Goal: Task Accomplishment & Management: Complete application form

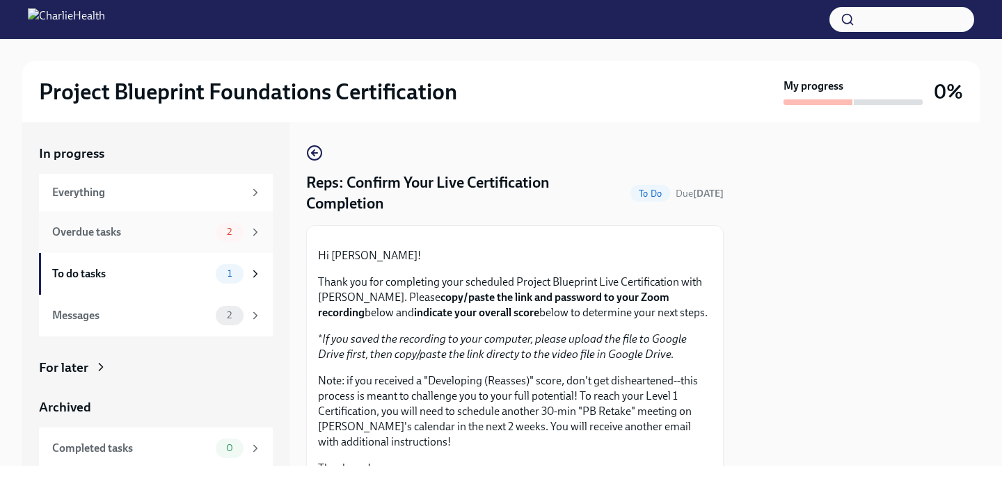
click at [224, 229] on span "2" at bounding box center [229, 232] width 22 height 10
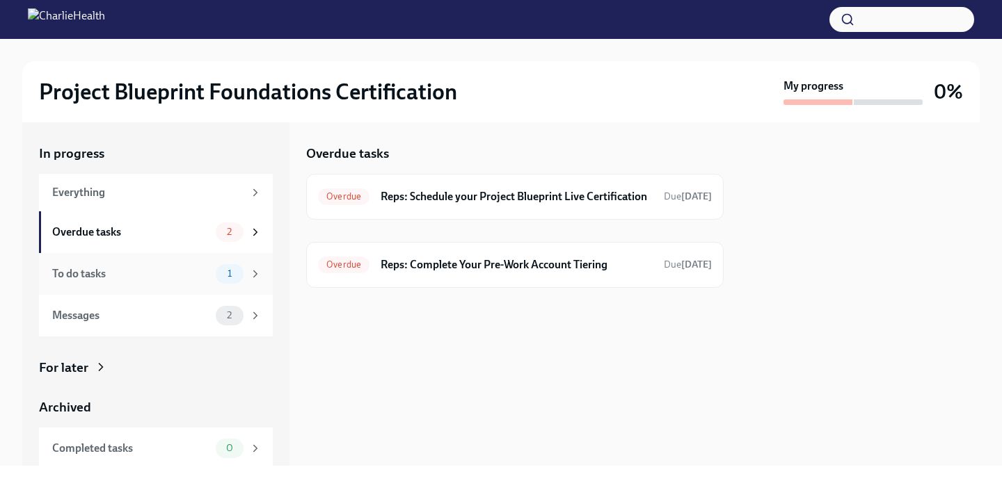
click at [236, 270] on span "1" at bounding box center [229, 273] width 21 height 10
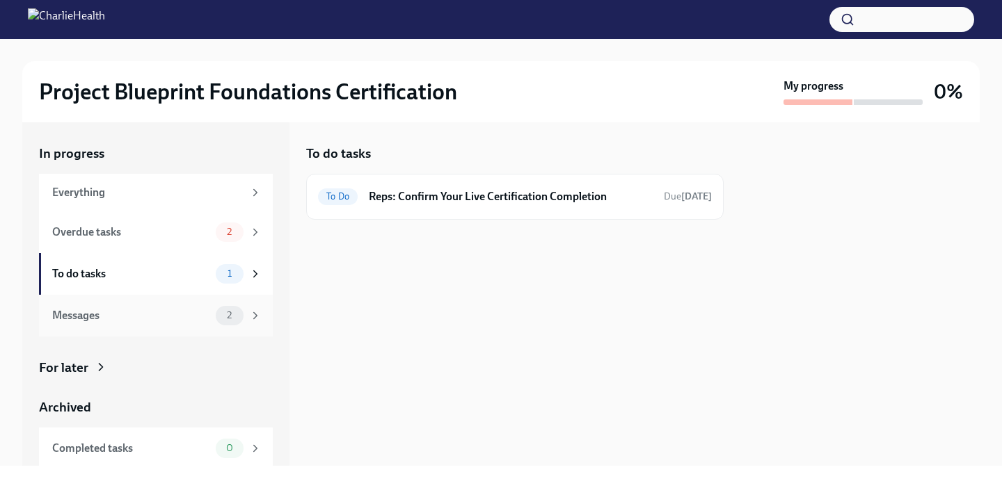
click at [212, 330] on div "Messages 2" at bounding box center [156, 316] width 234 height 42
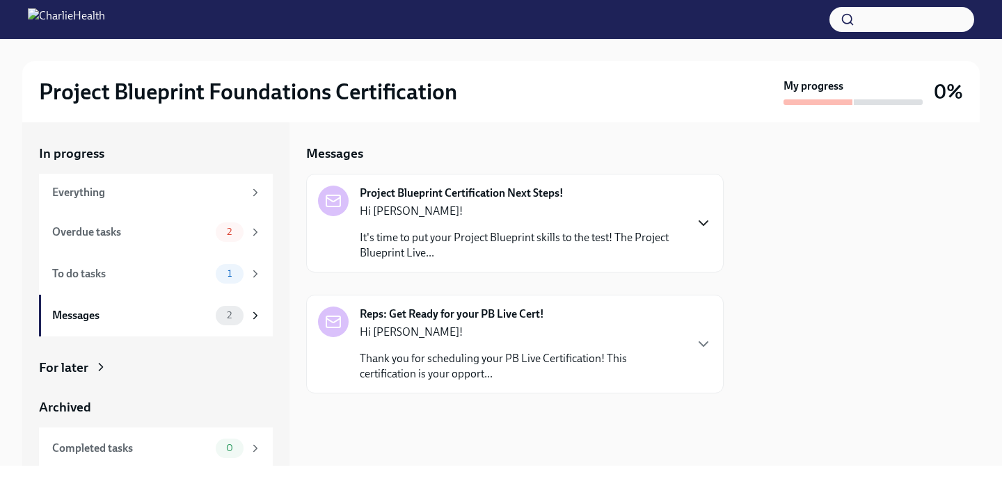
click at [708, 217] on icon "button" at bounding box center [703, 223] width 17 height 17
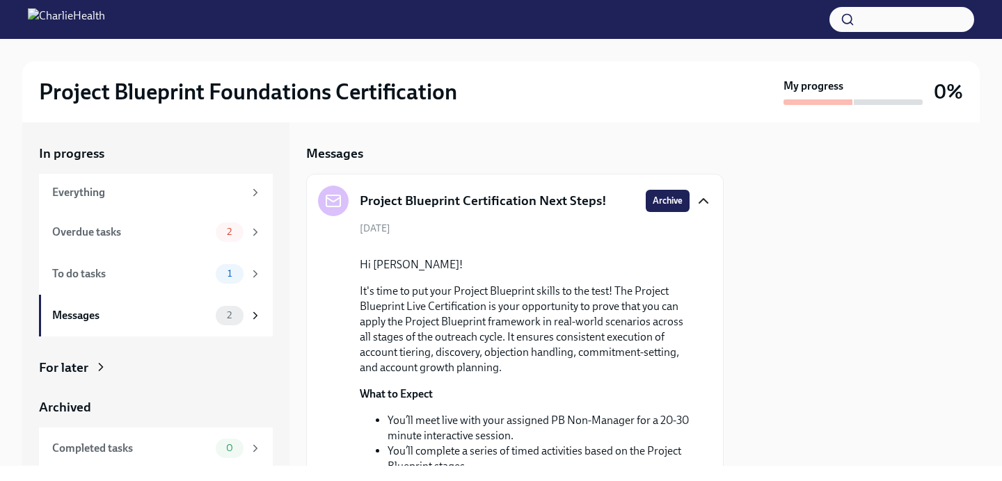
click at [698, 198] on icon "button" at bounding box center [703, 201] width 17 height 17
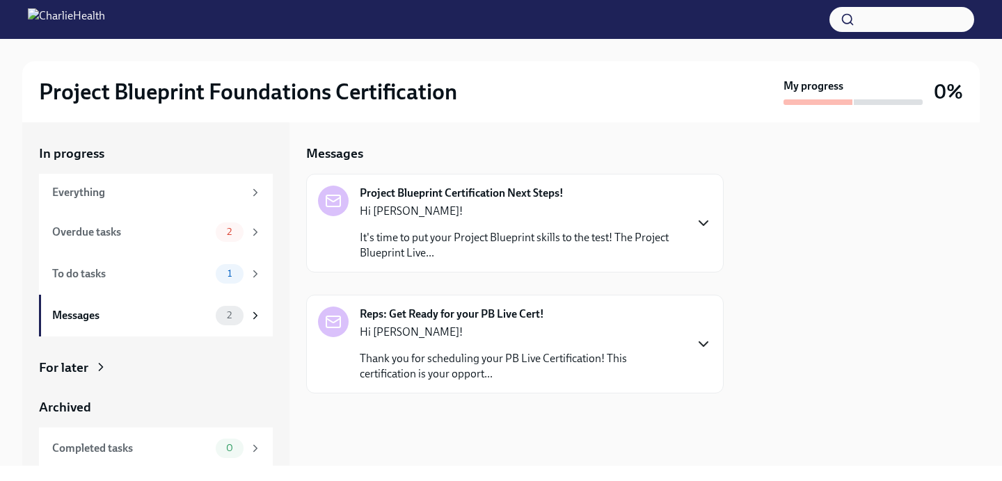
click at [701, 349] on icon "button" at bounding box center [703, 344] width 17 height 17
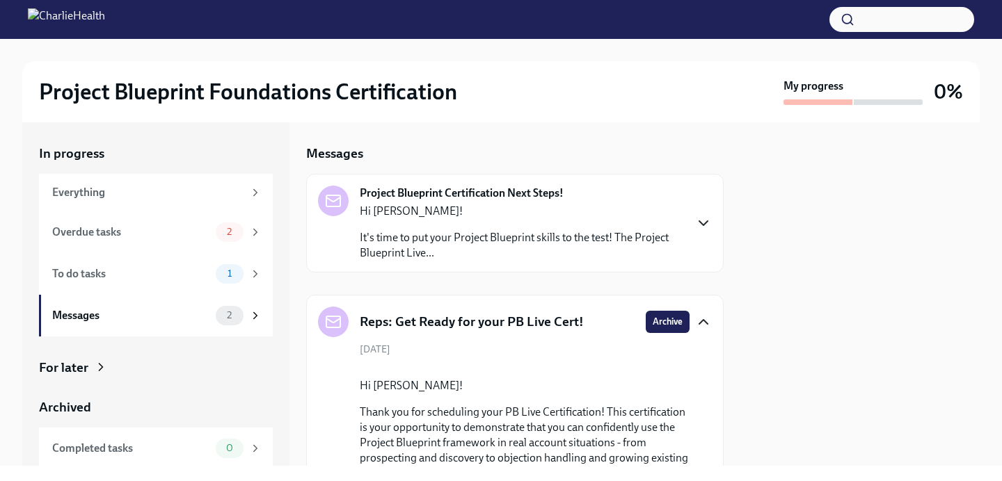
click at [701, 326] on icon "button" at bounding box center [703, 322] width 17 height 17
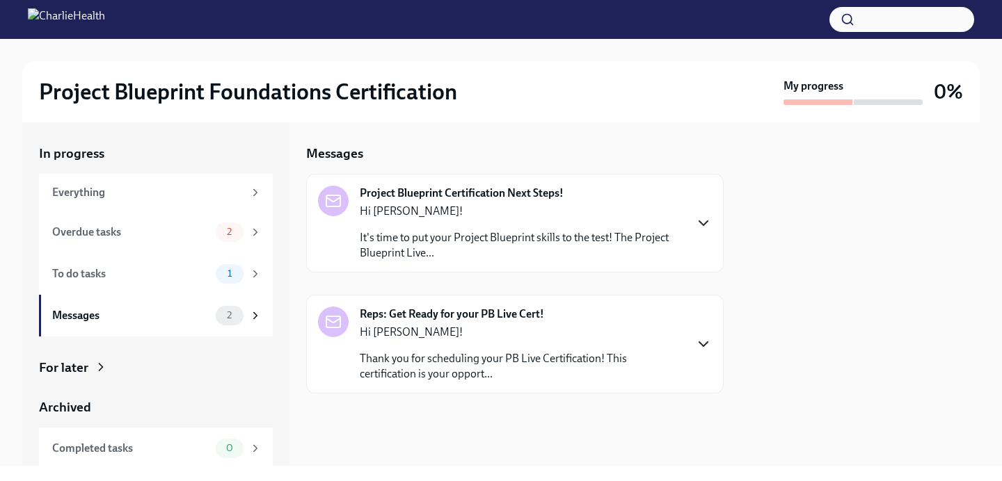
scroll to position [45, 0]
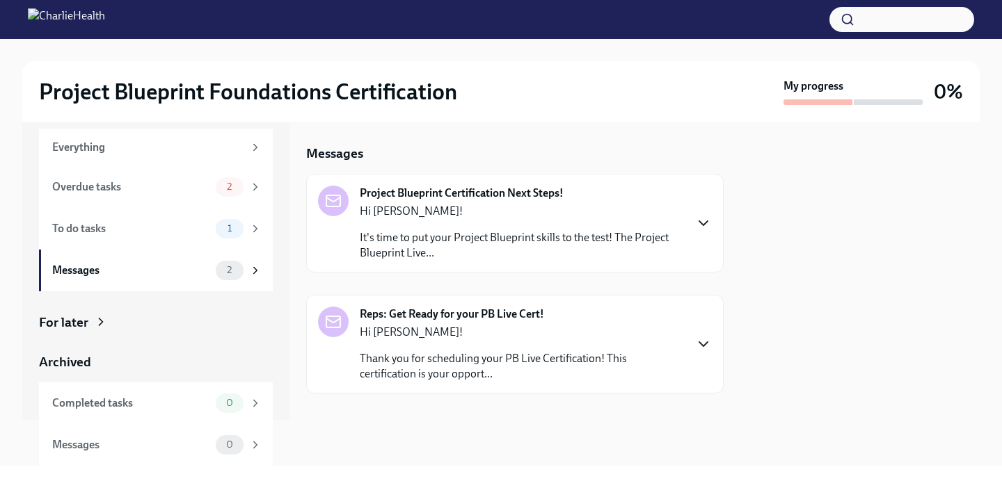
click at [700, 342] on icon "button" at bounding box center [703, 344] width 17 height 17
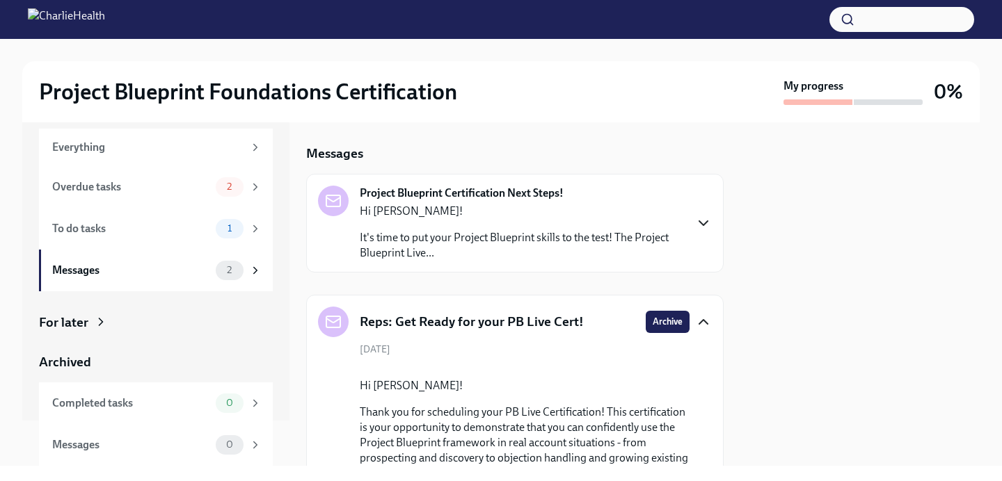
click at [703, 316] on icon "button" at bounding box center [703, 322] width 17 height 17
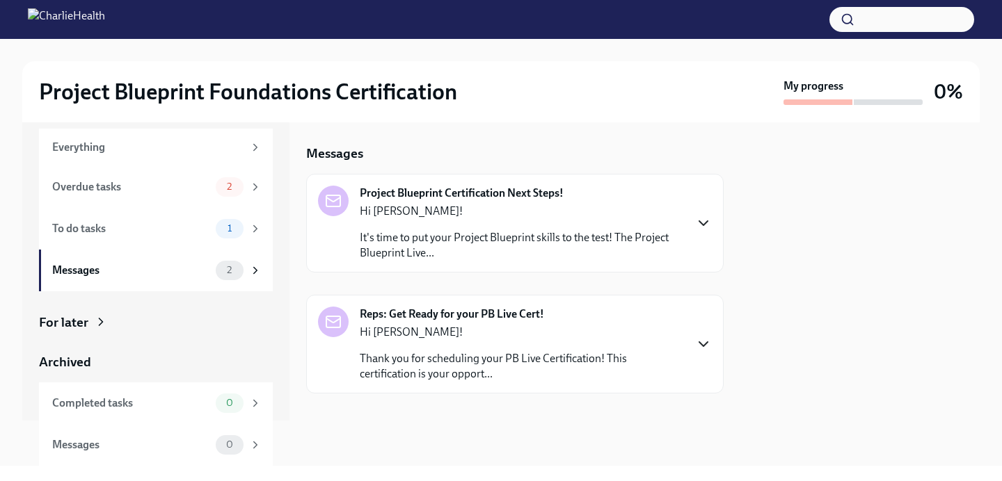
click at [703, 316] on div "Reps: Get Ready for your PB Live Cert! Hi [PERSON_NAME]! Thank you for scheduli…" at bounding box center [515, 344] width 394 height 75
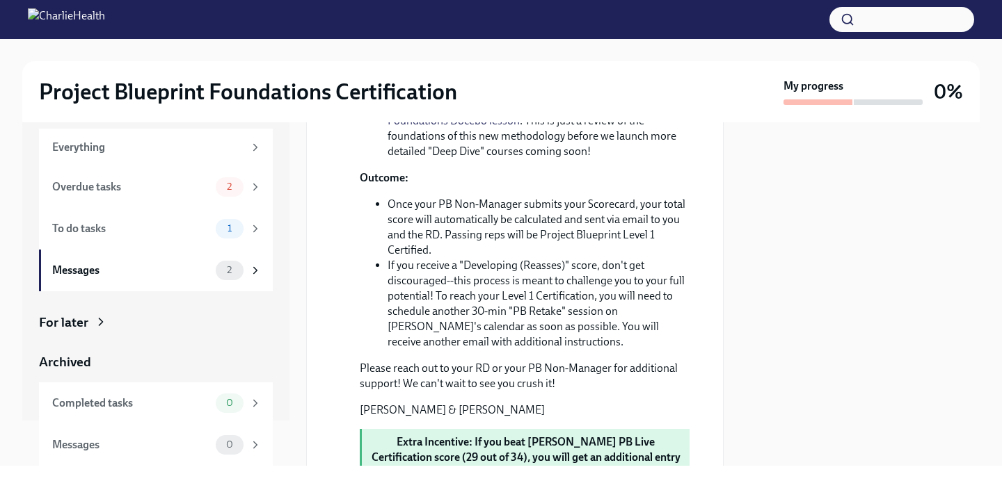
scroll to position [899, 0]
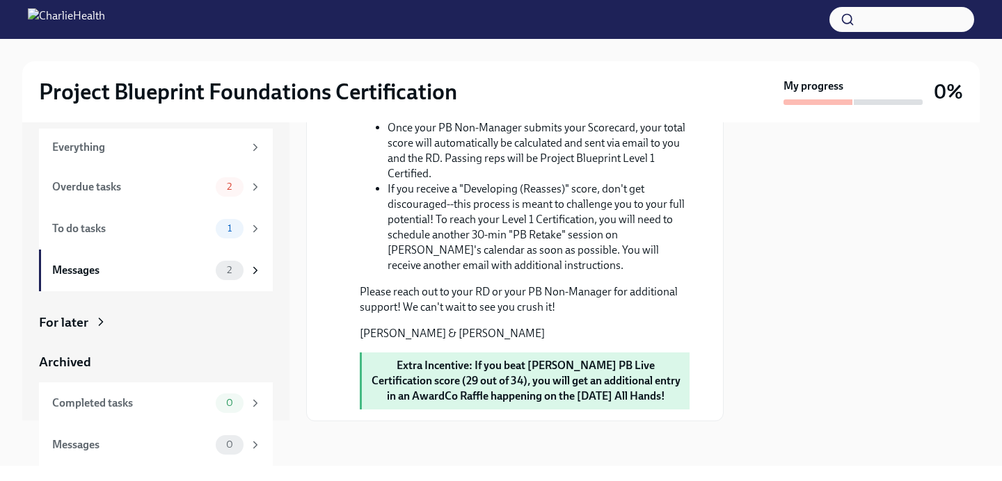
click at [490, 380] on strong "Extra Incentive: If you beat [PERSON_NAME] PB Live Certification score (29 out …" at bounding box center [525, 381] width 309 height 44
drag, startPoint x: 488, startPoint y: 380, endPoint x: 680, endPoint y: 394, distance: 192.4
click at [680, 394] on p "Extra Incentive: If you beat [PERSON_NAME] PB Live Certification score (29 out …" at bounding box center [525, 381] width 316 height 46
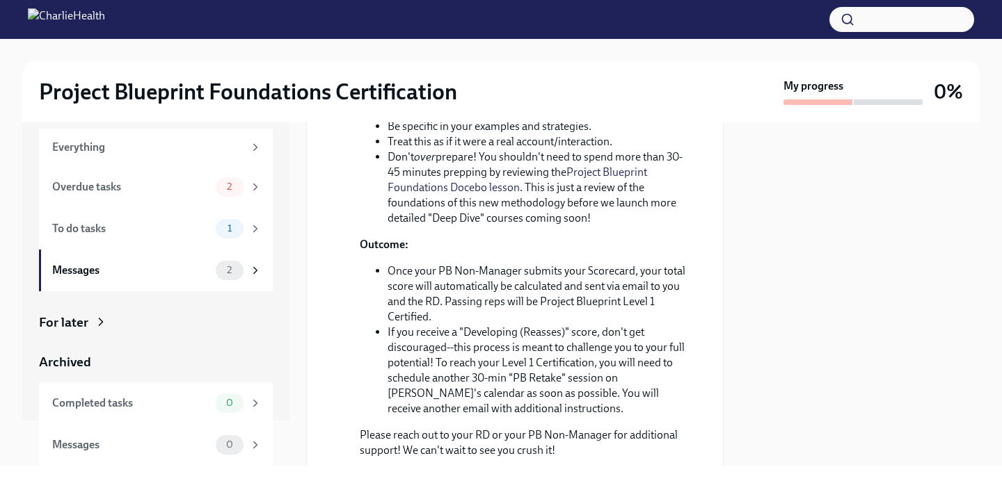
scroll to position [657, 0]
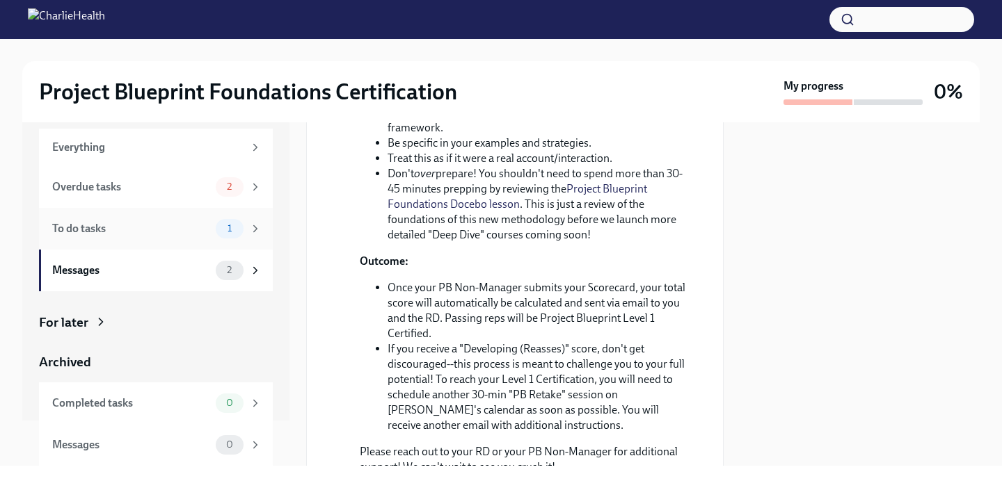
click at [157, 240] on div "To do tasks 1" at bounding box center [156, 229] width 234 height 42
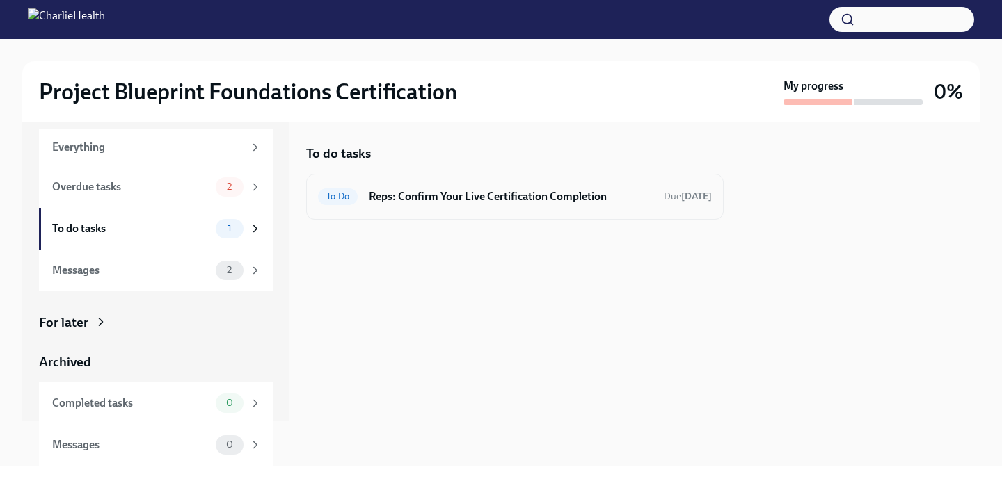
click at [529, 201] on h6 "Reps: Confirm Your Live Certification Completion" at bounding box center [511, 196] width 284 height 15
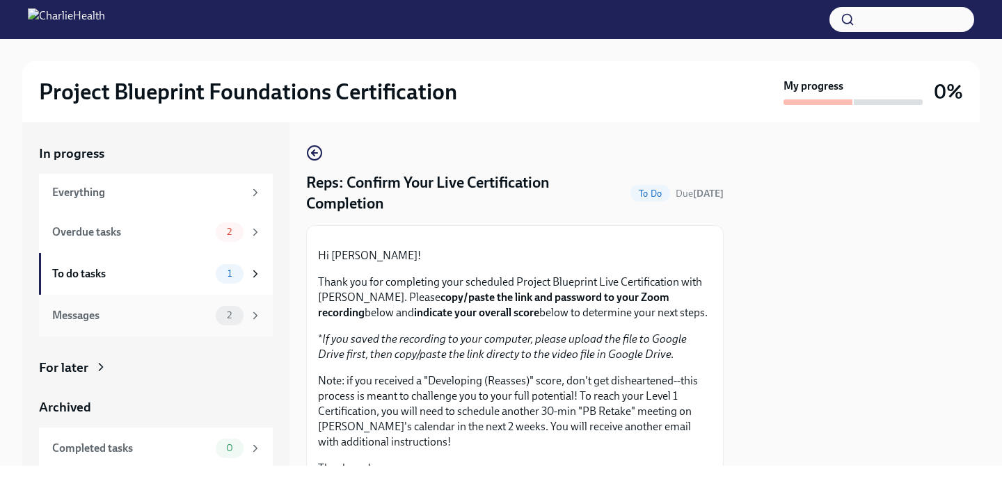
click at [214, 321] on div "Messages 2" at bounding box center [156, 315] width 209 height 19
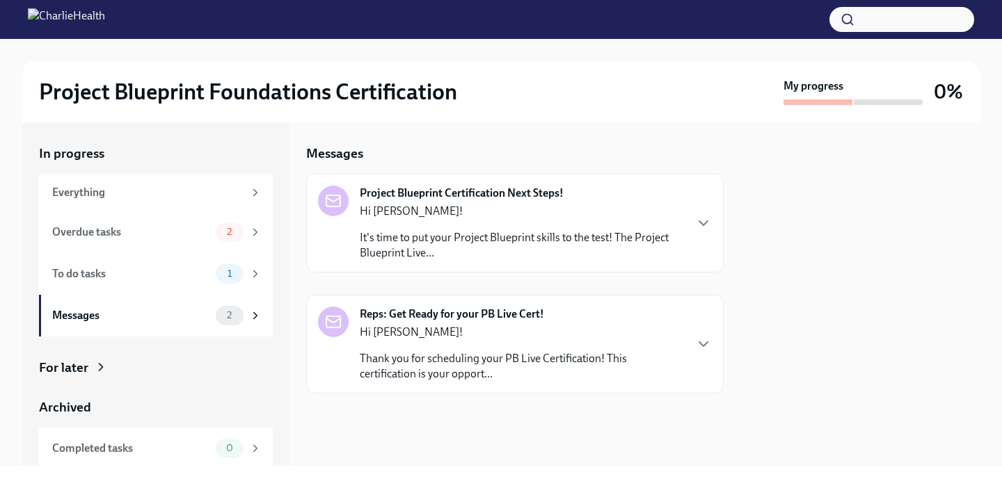
click at [442, 242] on p "It's time to put your Project Blueprint skills to the test! The Project Bluepri…" at bounding box center [522, 245] width 324 height 31
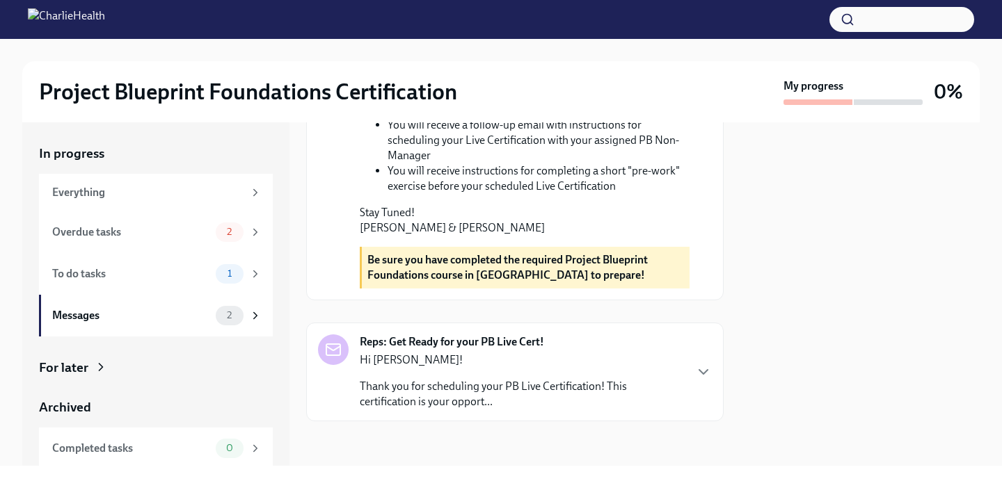
scroll to position [586, 0]
click at [704, 369] on icon "button" at bounding box center [703, 372] width 17 height 17
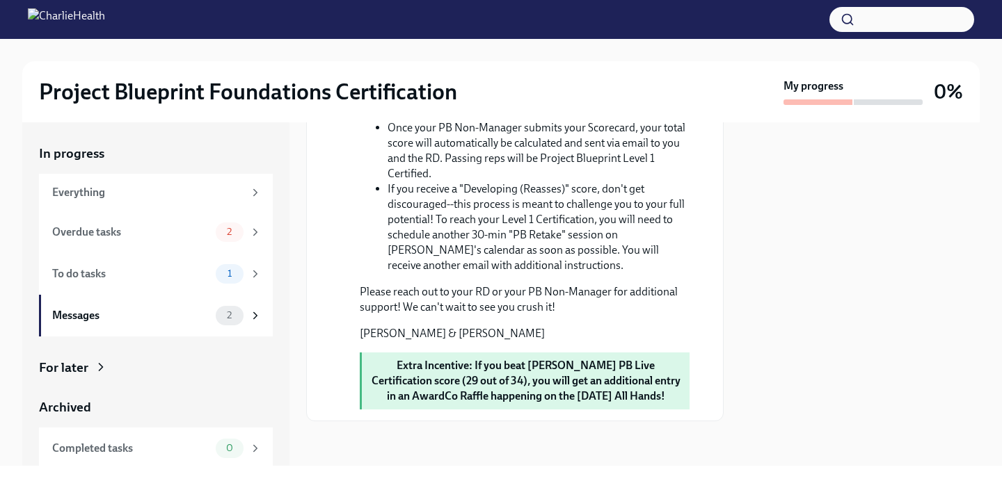
scroll to position [1516, 0]
click at [214, 243] on div "Overdue tasks 2" at bounding box center [156, 232] width 234 height 42
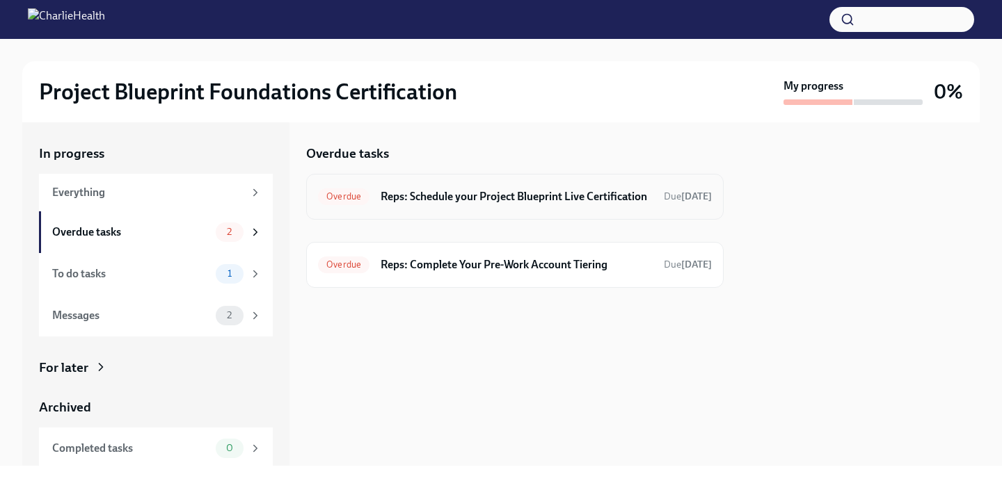
click at [394, 191] on h6 "Reps: Schedule your Project Blueprint Live Certification" at bounding box center [516, 196] width 272 height 15
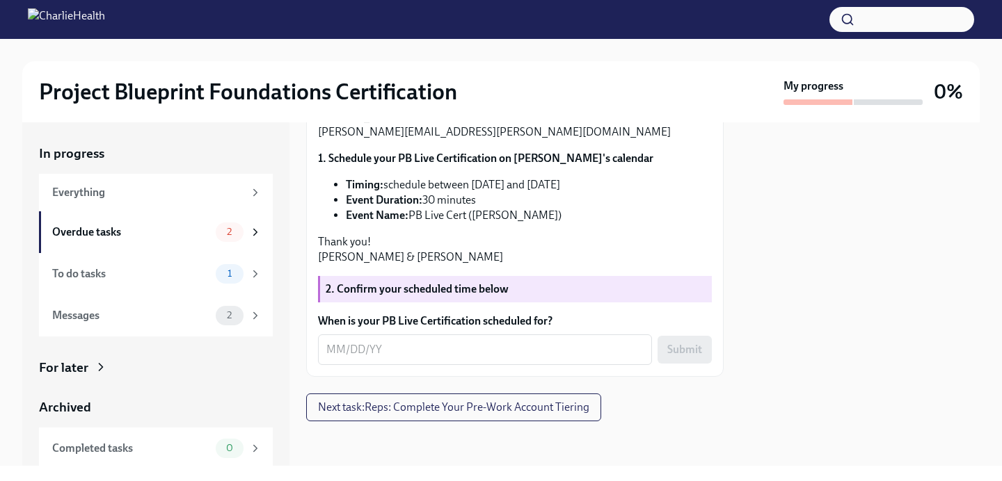
scroll to position [284, 0]
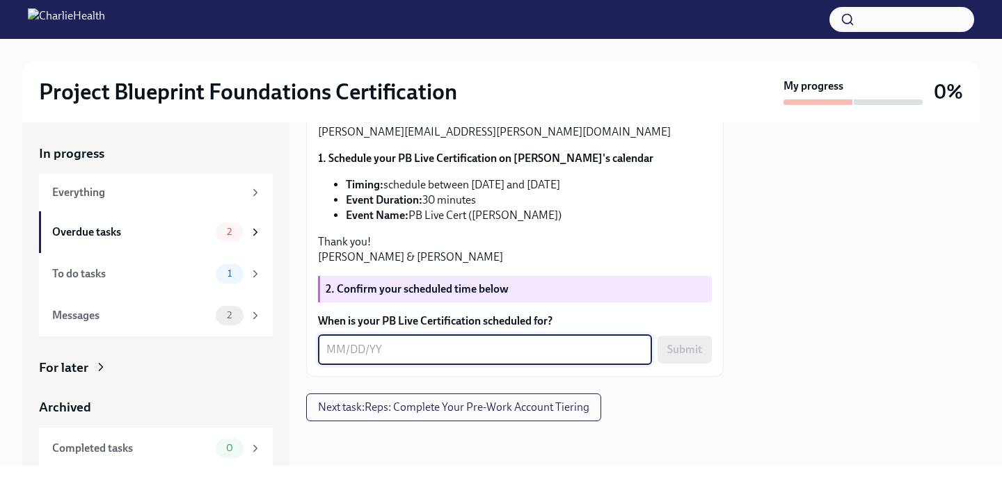
click at [370, 358] on textarea "When is your PB Live Certification scheduled for?" at bounding box center [484, 350] width 317 height 17
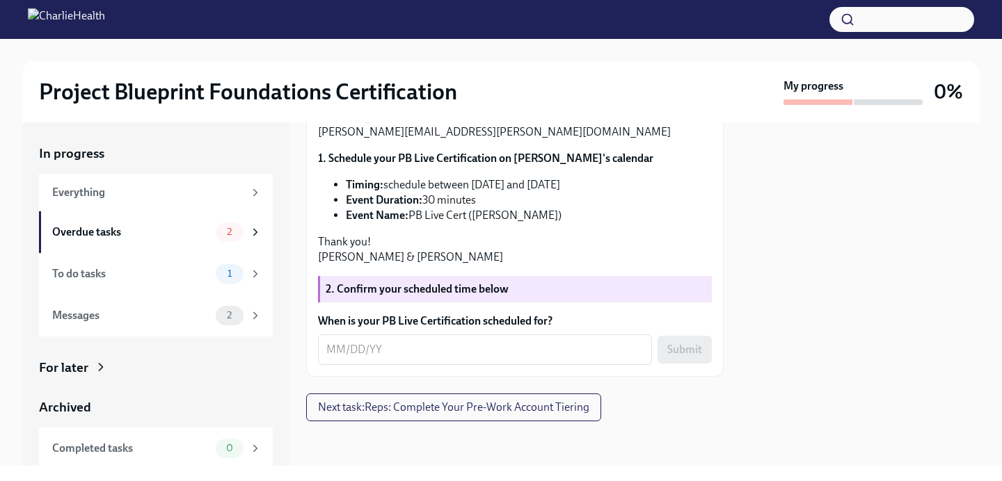
click at [438, 265] on p "Thank you! [PERSON_NAME] & [PERSON_NAME]" at bounding box center [515, 249] width 394 height 31
click at [218, 270] on div "1" at bounding box center [230, 273] width 28 height 19
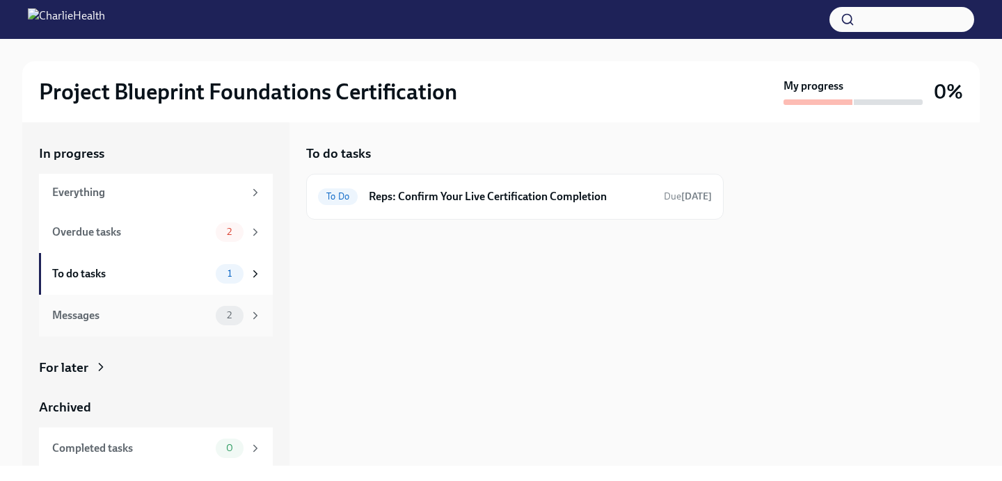
click at [216, 311] on div "2" at bounding box center [230, 315] width 28 height 19
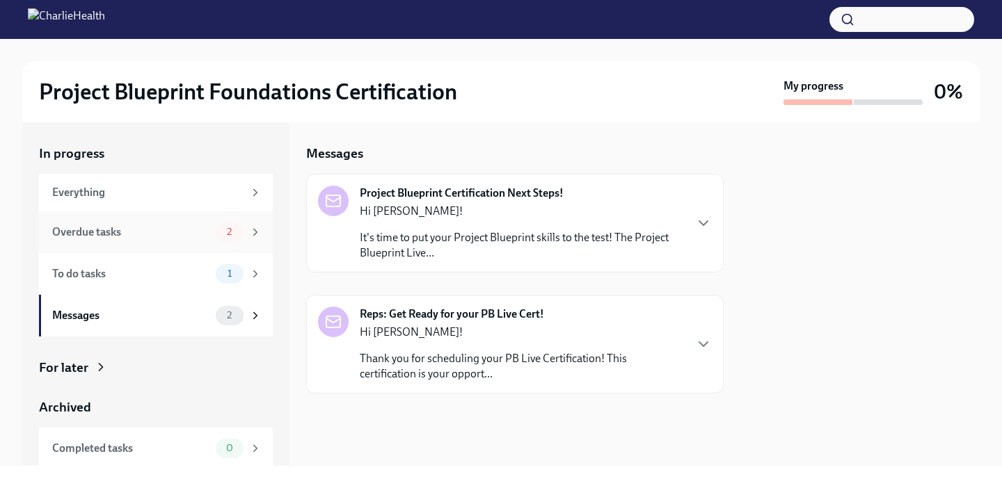
click at [200, 232] on div "Overdue tasks" at bounding box center [131, 232] width 158 height 15
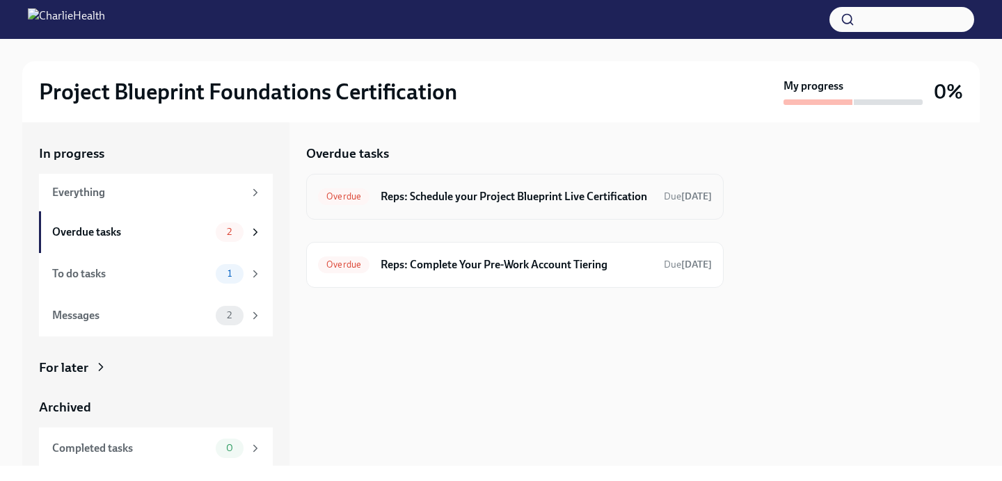
click at [395, 192] on h6 "Reps: Schedule your Project Blueprint Live Certification" at bounding box center [516, 196] width 272 height 15
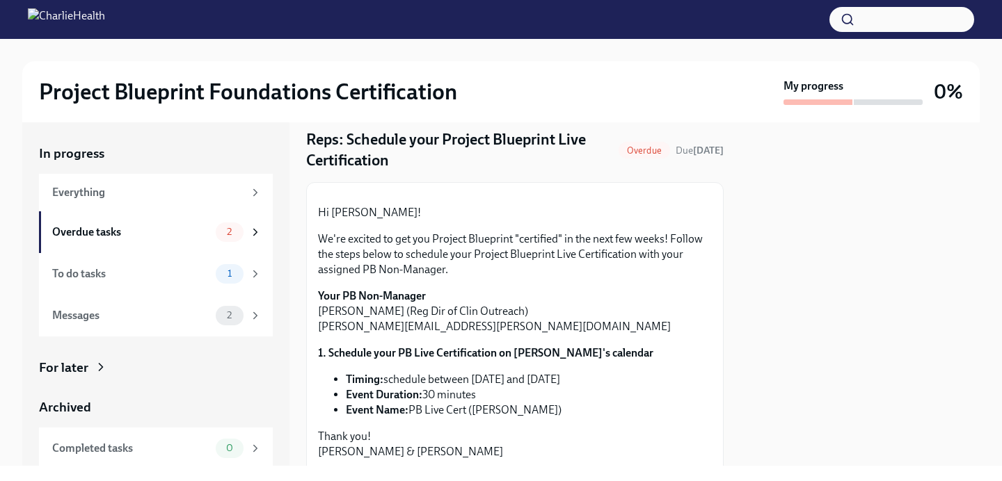
scroll to position [173, 0]
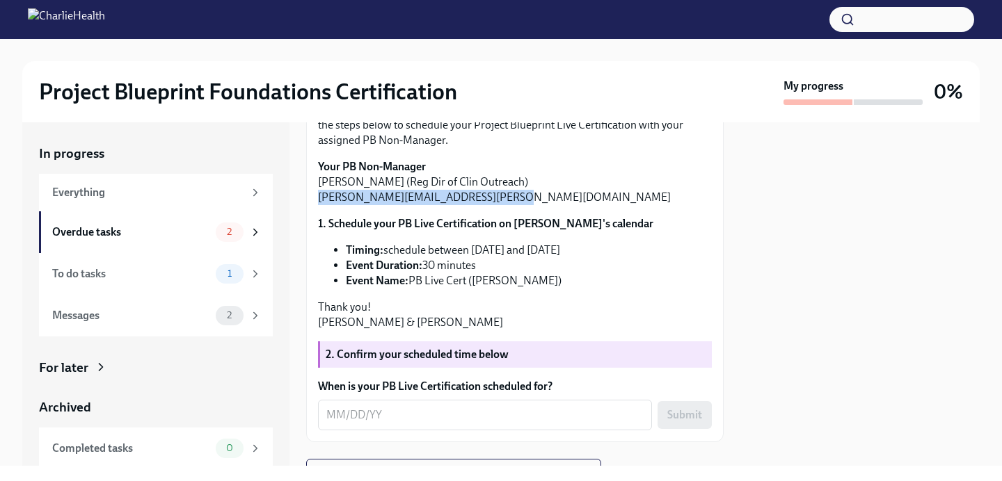
drag, startPoint x: 492, startPoint y: 294, endPoint x: 318, endPoint y: 291, distance: 173.9
click at [318, 205] on p "Your PB Non-Manager [PERSON_NAME] (Reg Dir of Clin Outreach) [PERSON_NAME][EMAI…" at bounding box center [515, 182] width 394 height 46
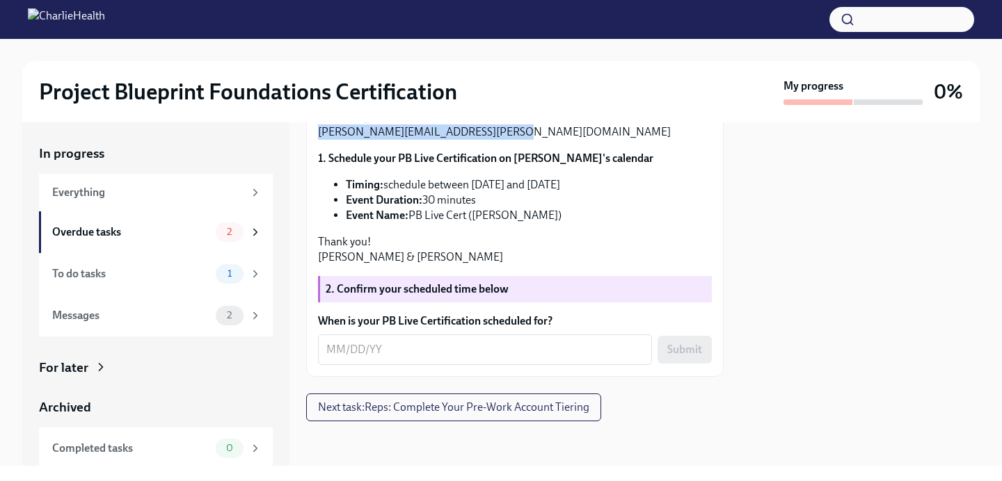
scroll to position [334, 0]
click at [337, 351] on textarea "When is your PB Live Certification scheduled for?" at bounding box center [484, 350] width 317 height 17
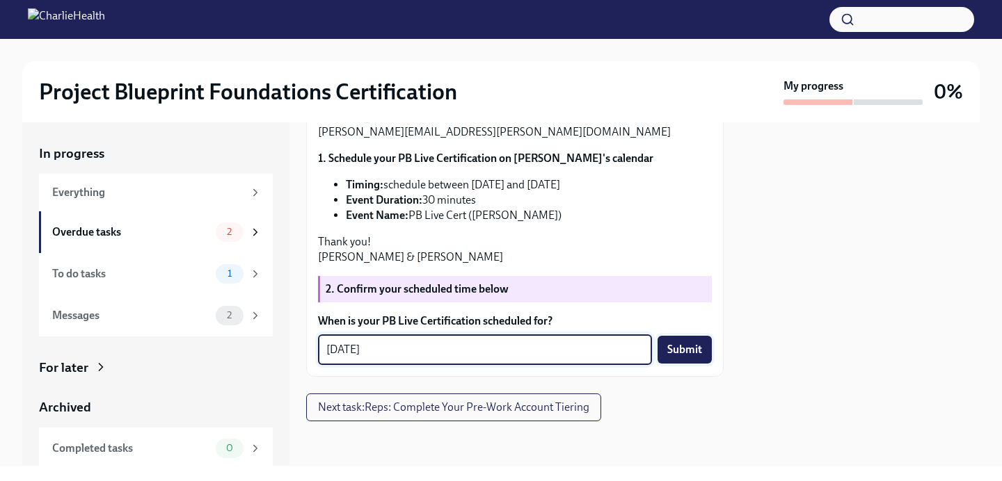
type textarea "[DATE]"
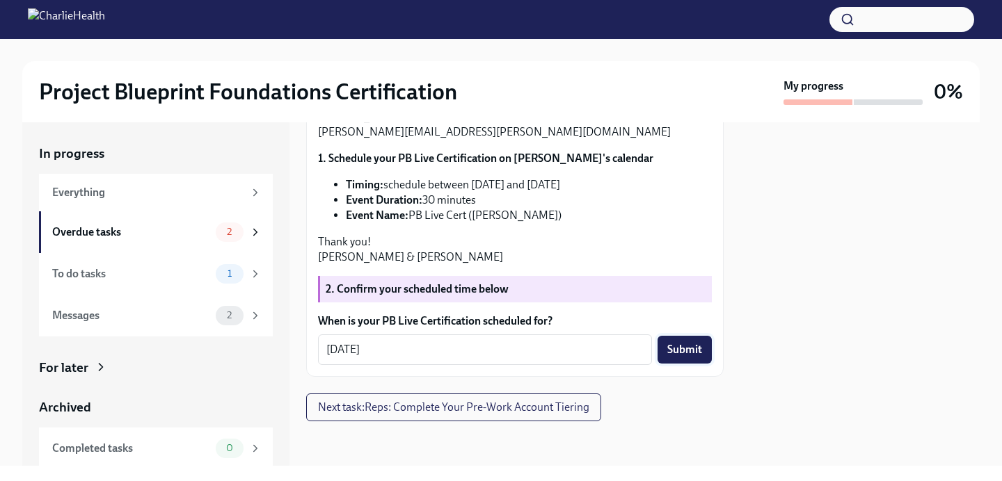
click at [673, 355] on span "Submit" at bounding box center [684, 350] width 35 height 14
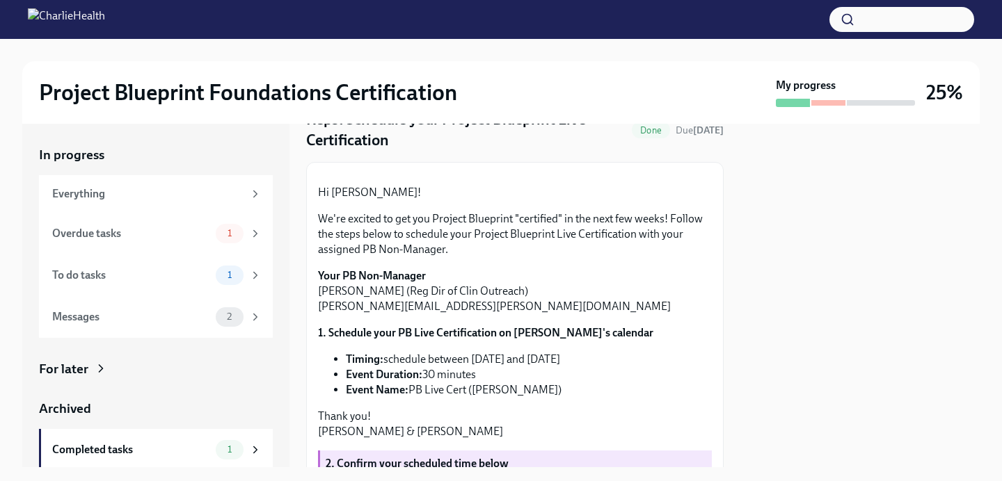
scroll to position [69, 0]
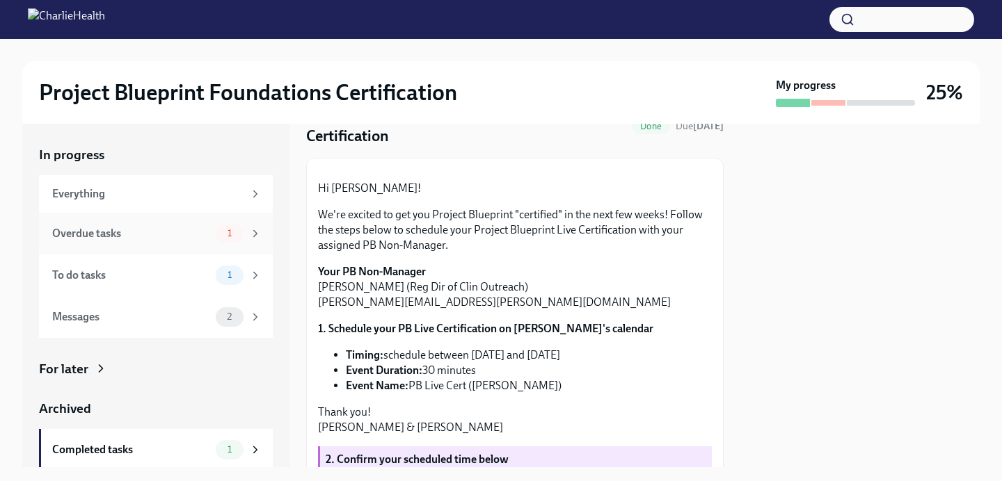
click at [209, 237] on div "Overdue tasks" at bounding box center [131, 233] width 158 height 15
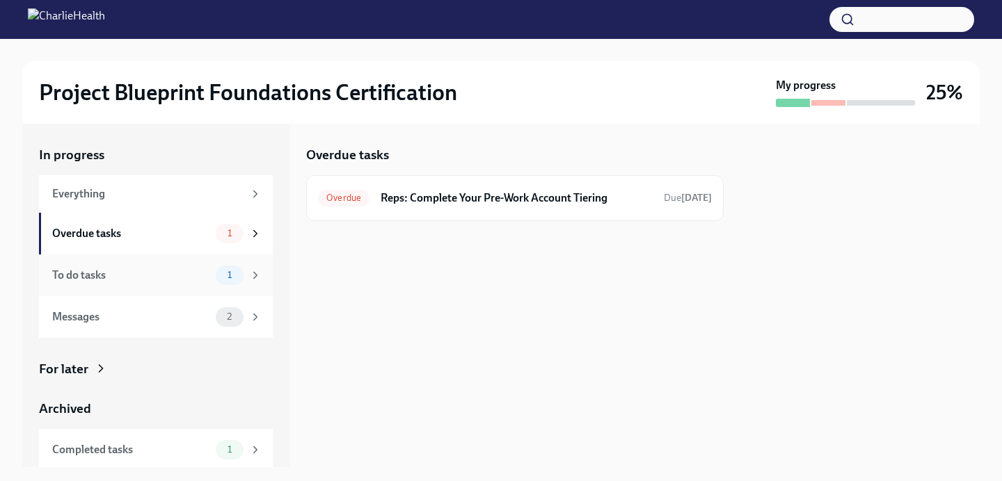
click at [209, 273] on div "To do tasks" at bounding box center [131, 275] width 158 height 15
click at [224, 316] on span "2" at bounding box center [229, 317] width 22 height 10
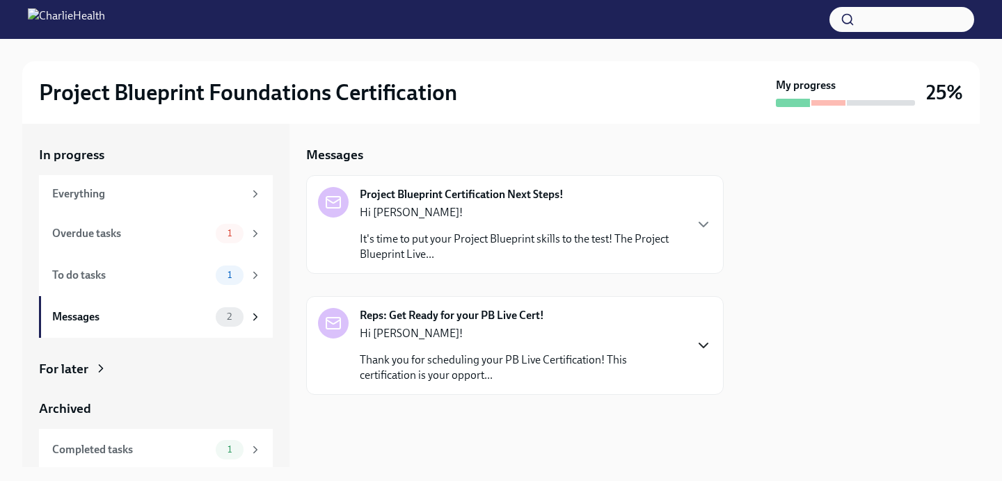
click at [700, 340] on icon "button" at bounding box center [703, 345] width 17 height 17
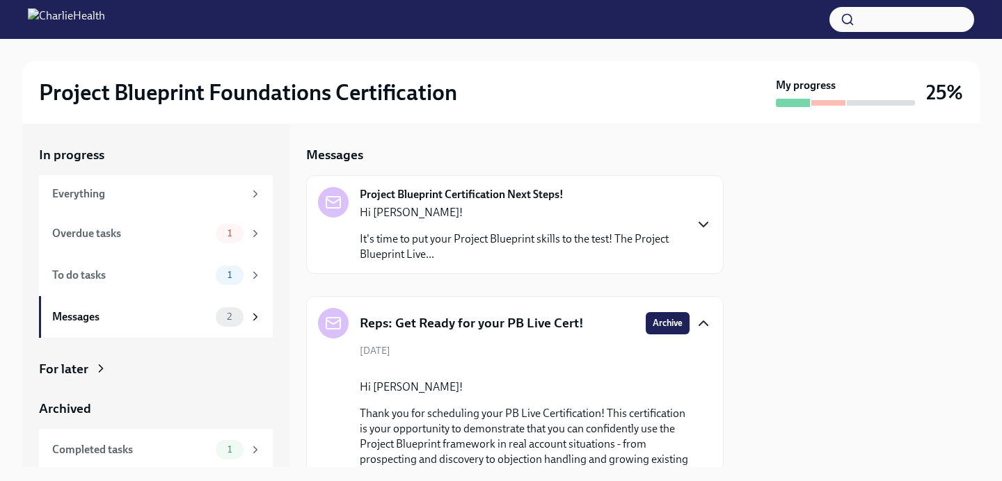
click at [699, 223] on icon "button" at bounding box center [703, 225] width 8 height 4
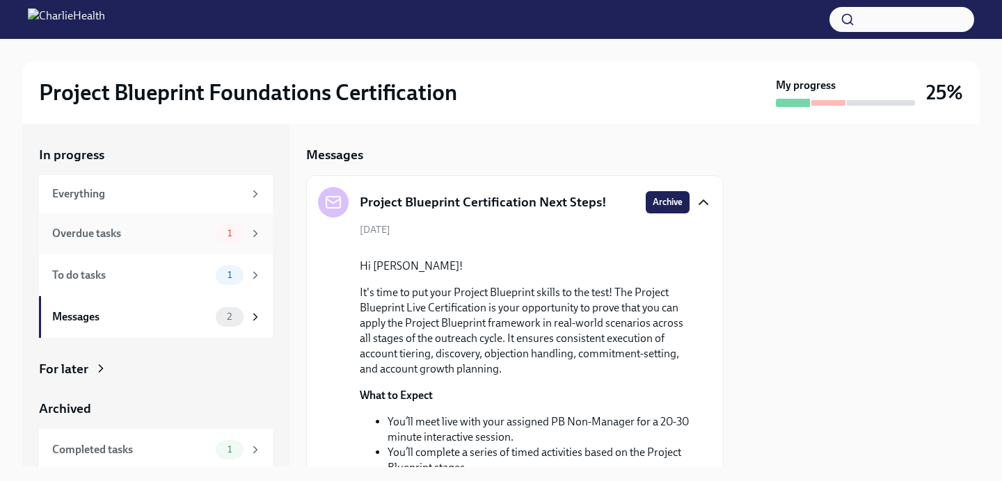
click at [188, 241] on div "Overdue tasks" at bounding box center [131, 233] width 158 height 15
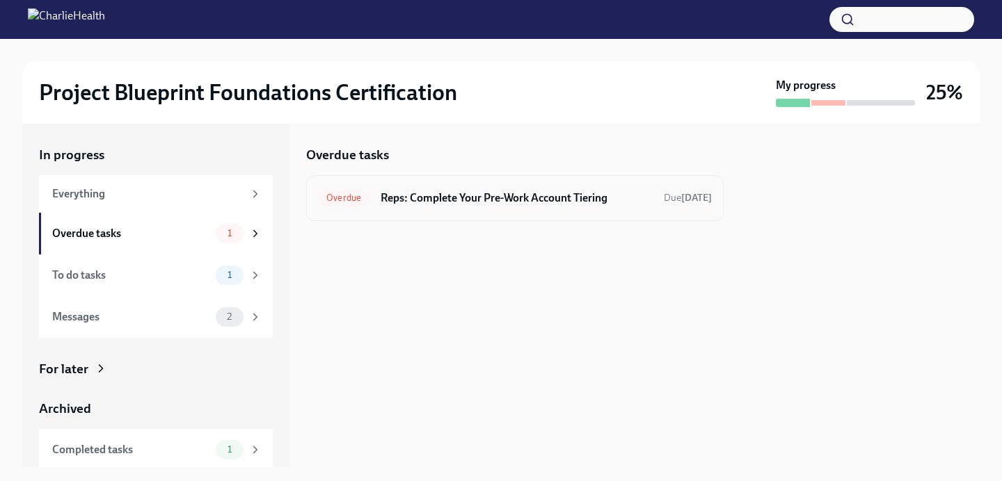
click at [451, 214] on div "Overdue Reps: Complete Your Pre-Work Account Tiering Due [DATE]" at bounding box center [514, 198] width 417 height 46
click at [480, 193] on h6 "Reps: Complete Your Pre-Work Account Tiering" at bounding box center [516, 198] width 272 height 15
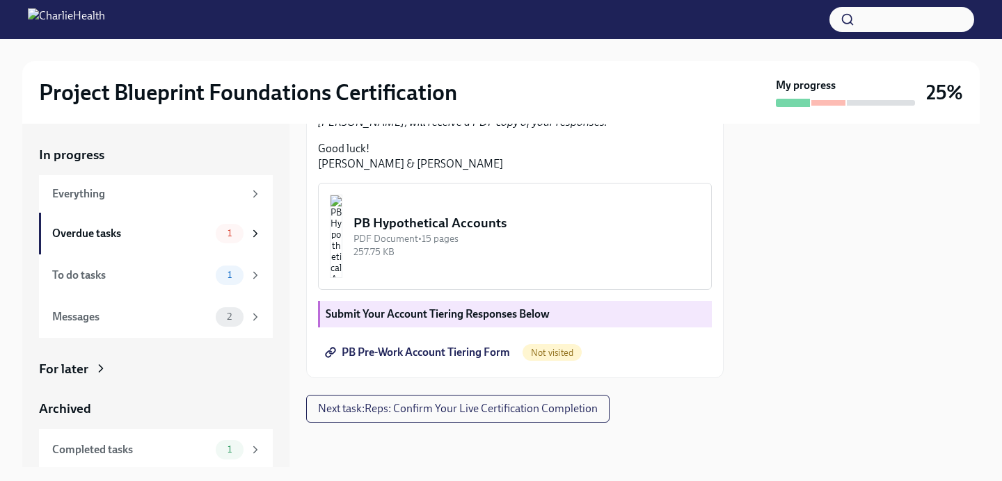
scroll to position [437, 0]
click at [342, 246] on img "button" at bounding box center [336, 236] width 13 height 83
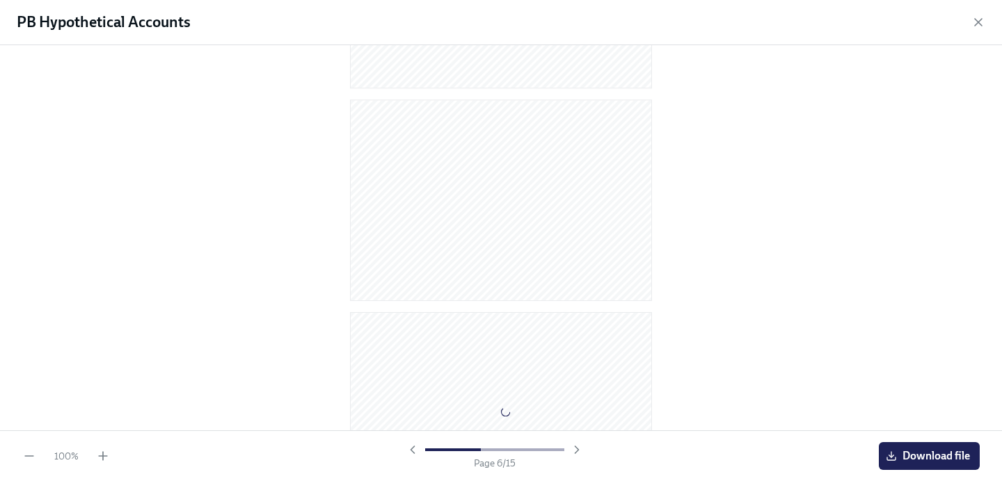
scroll to position [2815, 0]
click at [986, 18] on div "PB Hypothetical Accounts" at bounding box center [501, 22] width 1002 height 45
click at [983, 18] on icon "button" at bounding box center [978, 22] width 14 height 14
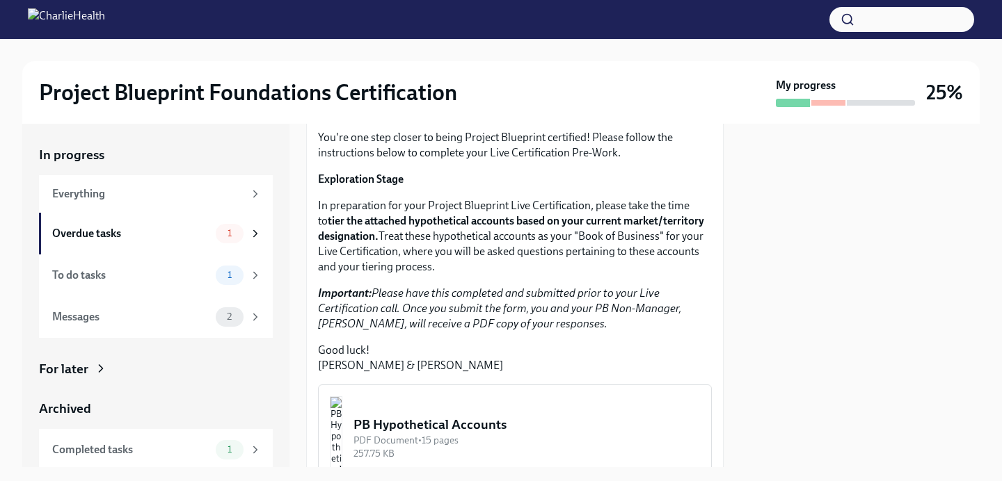
scroll to position [429, 0]
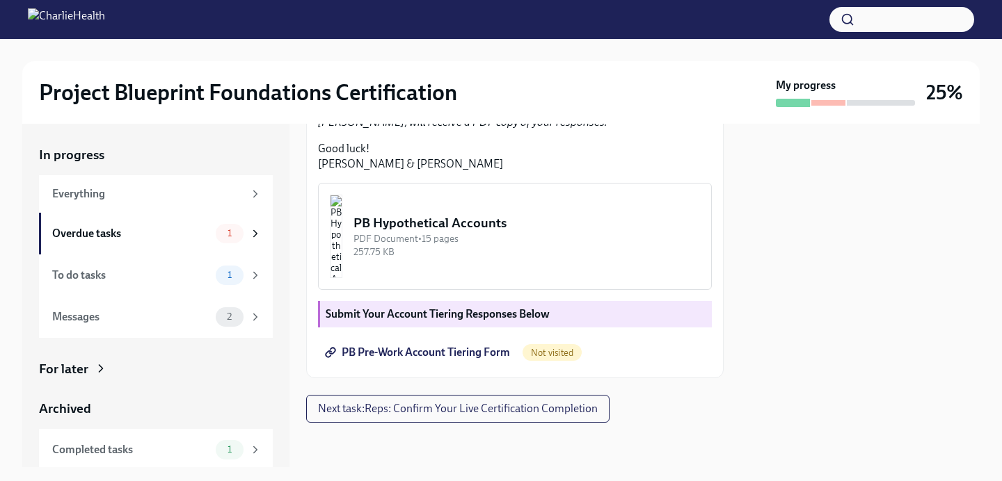
click at [342, 278] on img "button" at bounding box center [336, 236] width 13 height 83
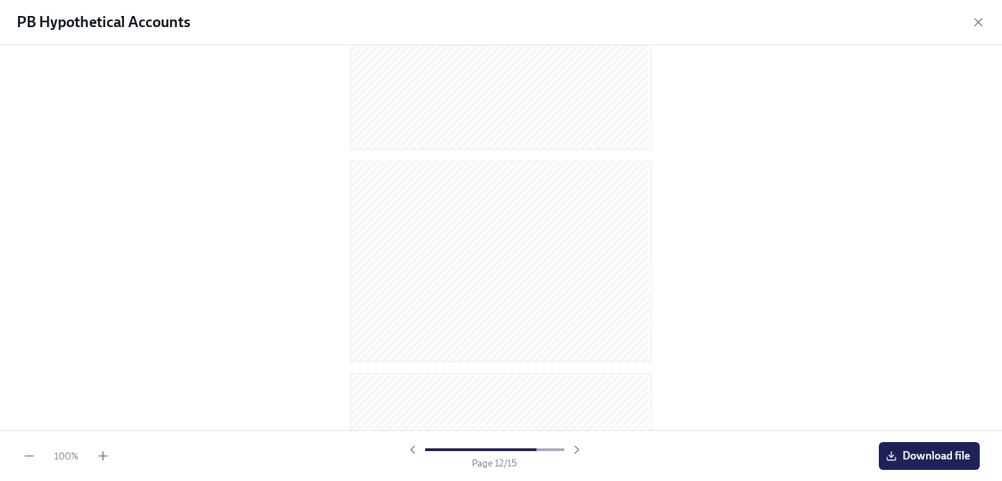
scroll to position [0, 0]
click at [975, 22] on icon "button" at bounding box center [978, 22] width 14 height 14
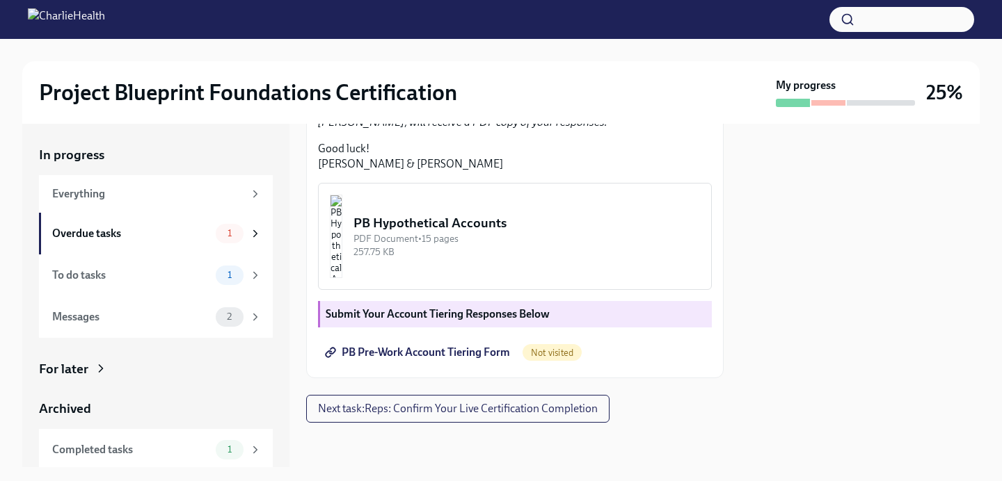
scroll to position [444, 0]
click at [511, 248] on div "257.75 KB" at bounding box center [526, 252] width 346 height 13
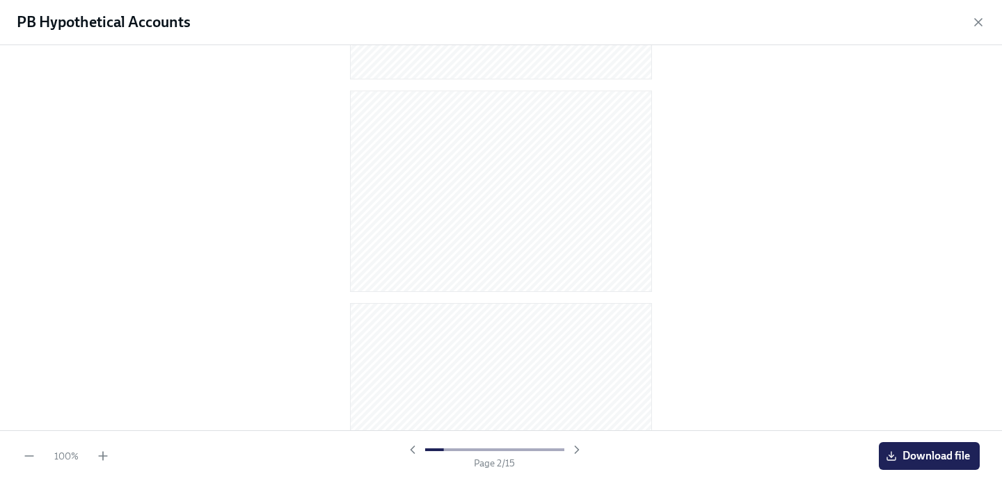
scroll to position [404, 0]
click at [980, 17] on icon "button" at bounding box center [978, 22] width 14 height 14
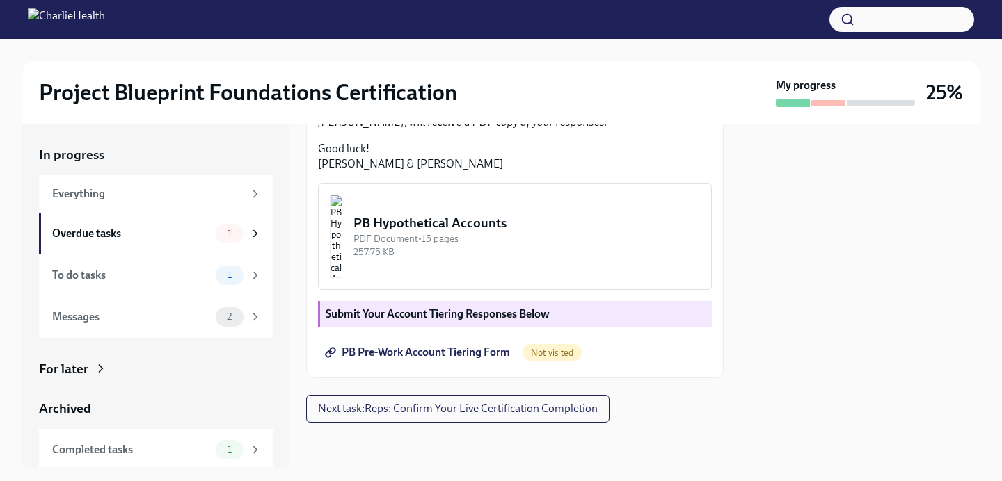
click at [855, 226] on div at bounding box center [859, 296] width 239 height 344
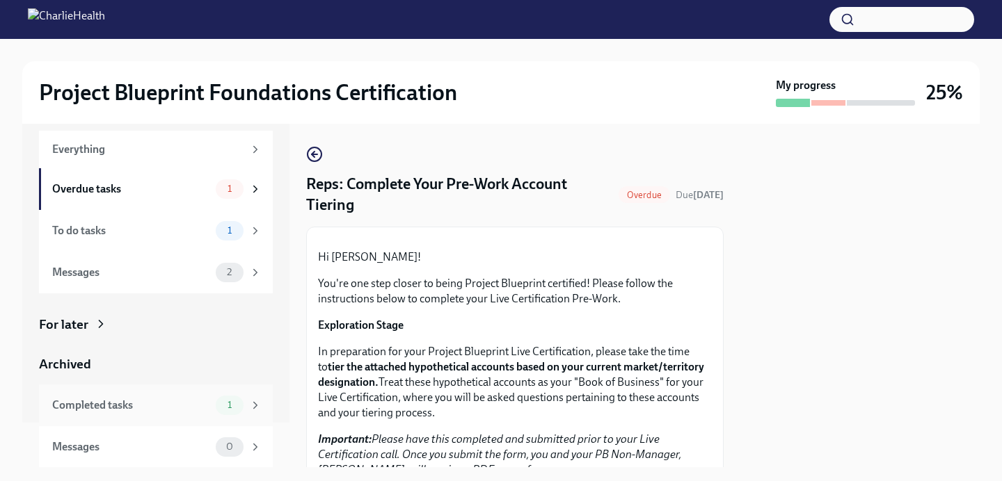
scroll to position [0, 0]
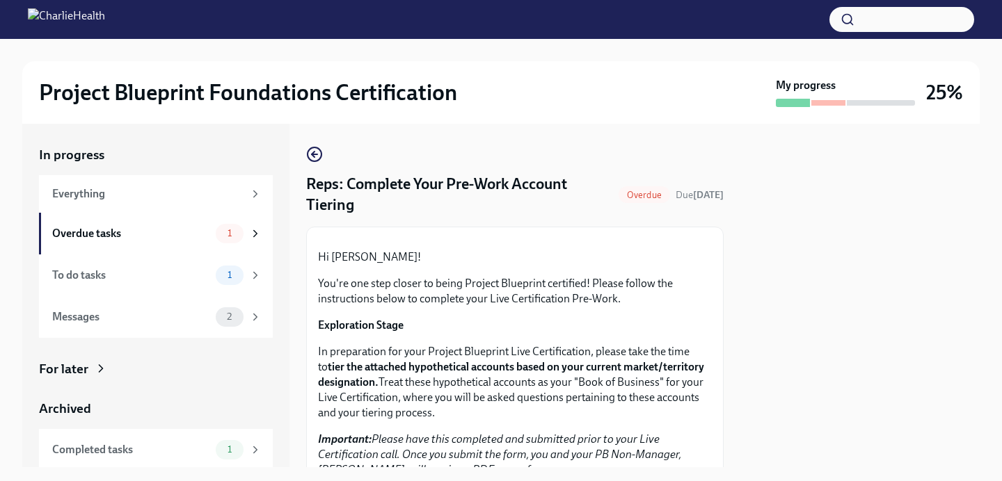
click at [105, 18] on img at bounding box center [66, 19] width 77 height 22
click at [49, 20] on img at bounding box center [66, 19] width 77 height 22
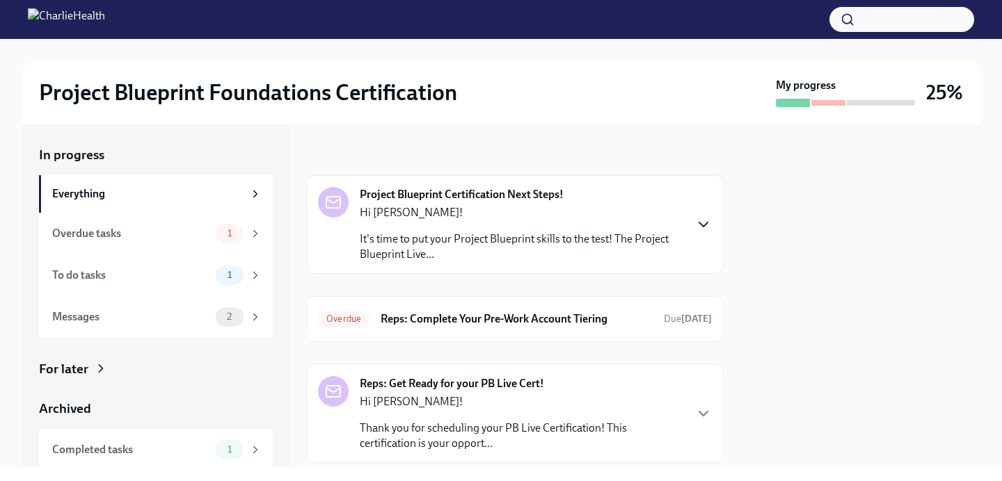
click at [698, 218] on icon "button" at bounding box center [703, 224] width 17 height 17
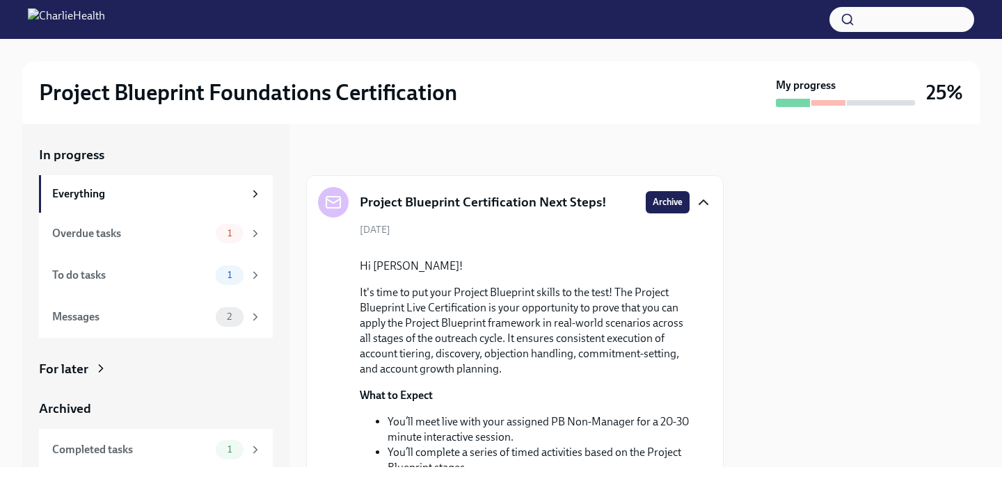
click at [704, 204] on icon "button" at bounding box center [703, 202] width 17 height 17
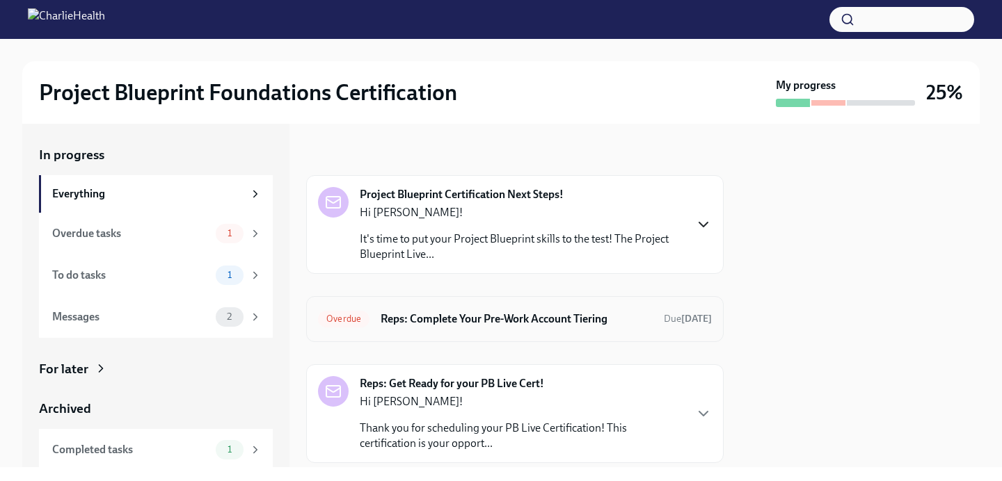
scroll to position [108, 0]
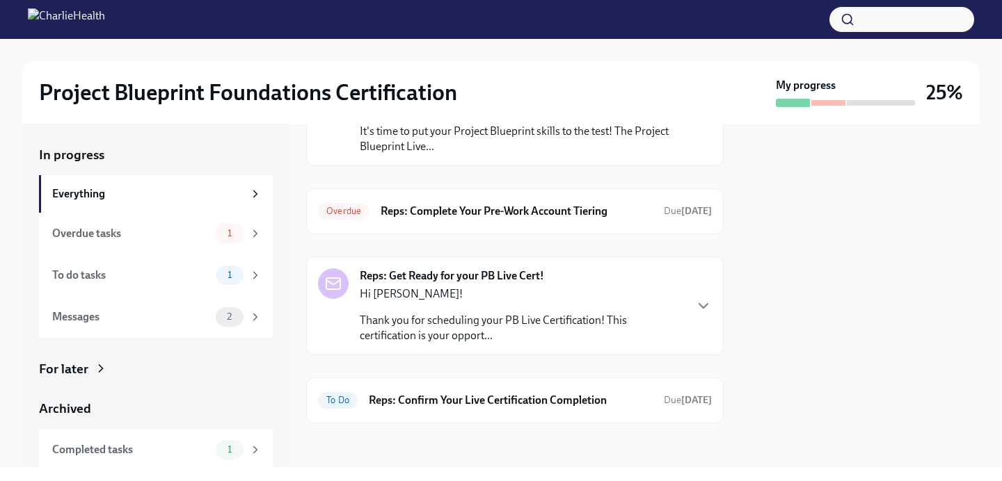
click at [628, 294] on p "Hi [PERSON_NAME]!" at bounding box center [522, 294] width 324 height 15
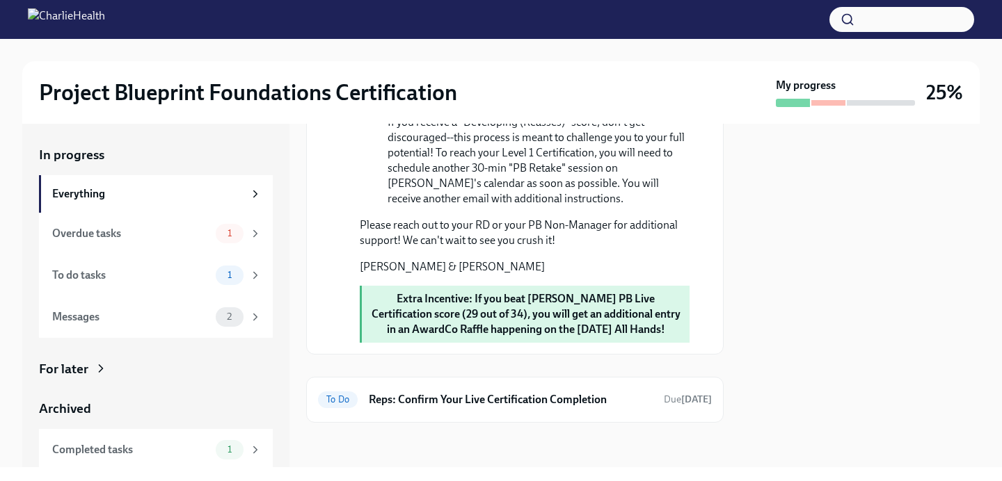
scroll to position [0, 0]
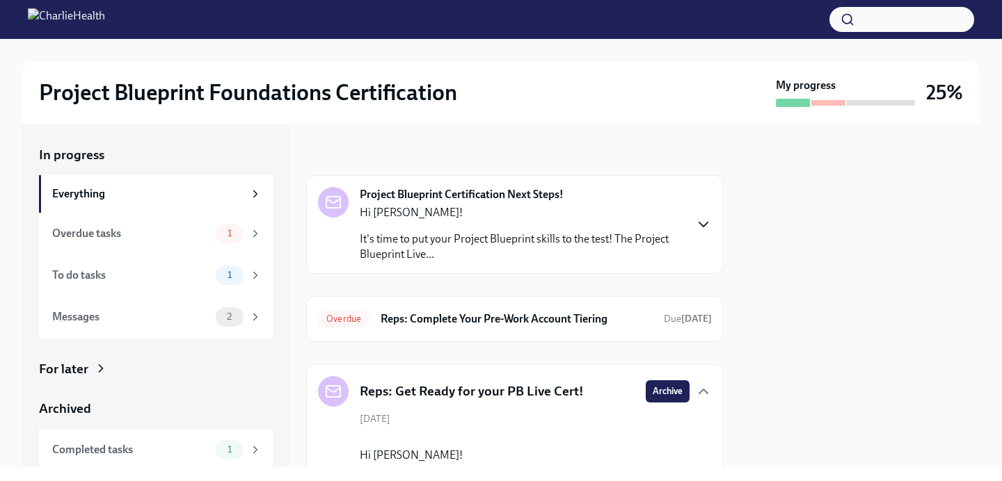
click at [556, 224] on div "Hi Brittany! It's time to put your Project Blueprint skills to the test! The Pr…" at bounding box center [522, 233] width 324 height 57
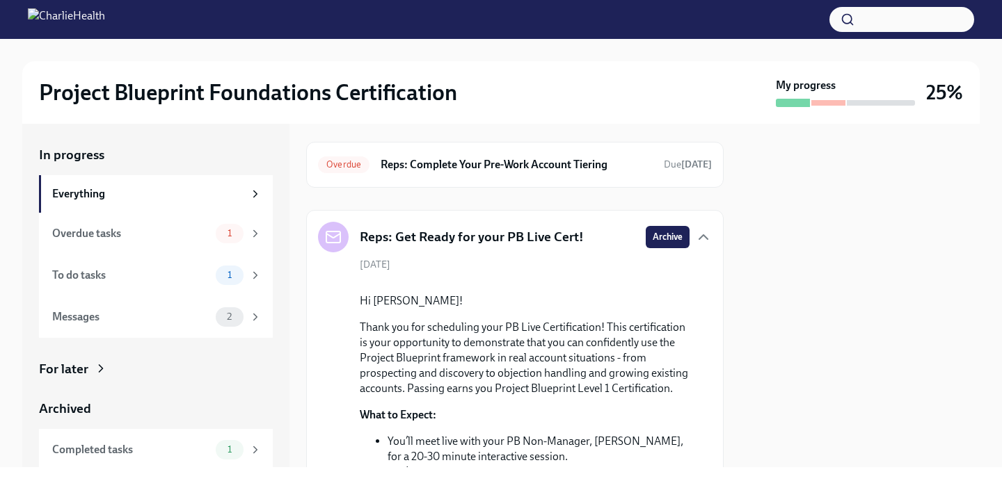
scroll to position [762, 0]
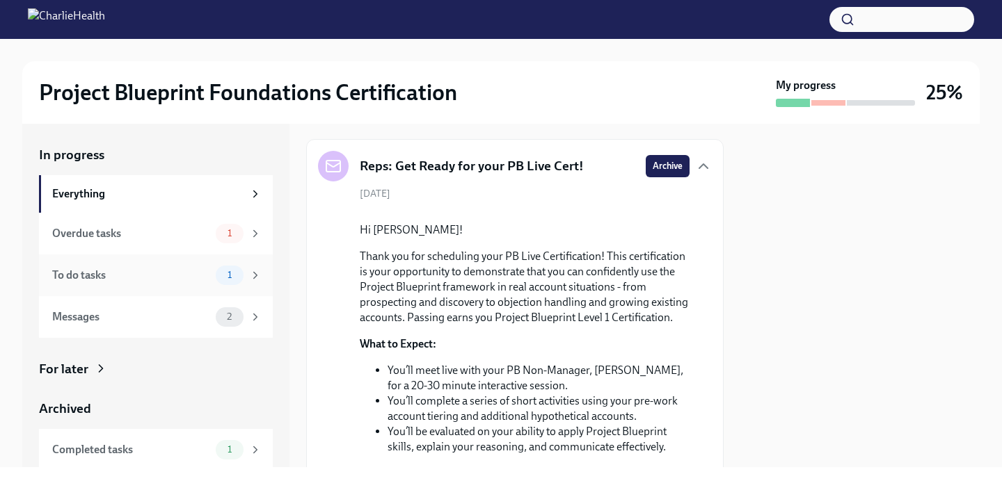
click at [205, 268] on div "To do tasks" at bounding box center [131, 275] width 158 height 15
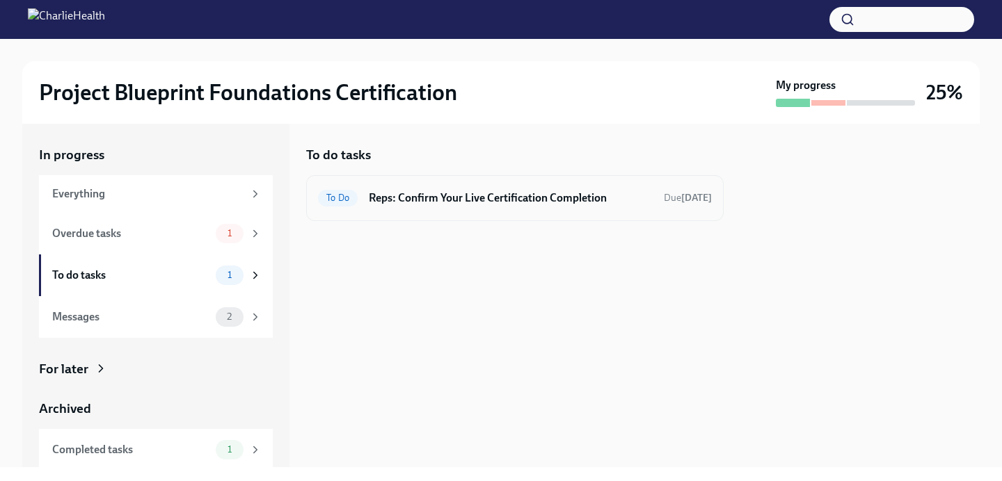
click at [490, 202] on h6 "Reps: Confirm Your Live Certification Completion" at bounding box center [511, 198] width 284 height 15
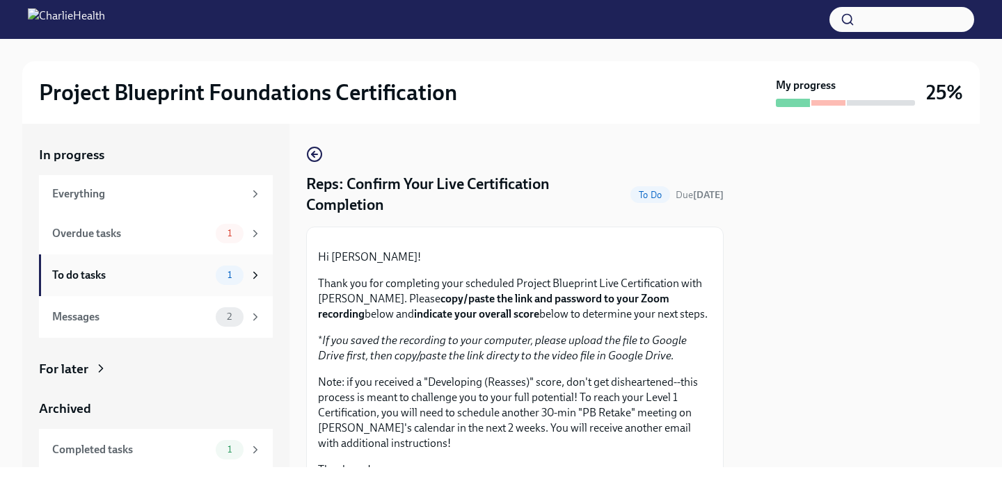
click at [196, 268] on div "To do tasks" at bounding box center [131, 275] width 158 height 15
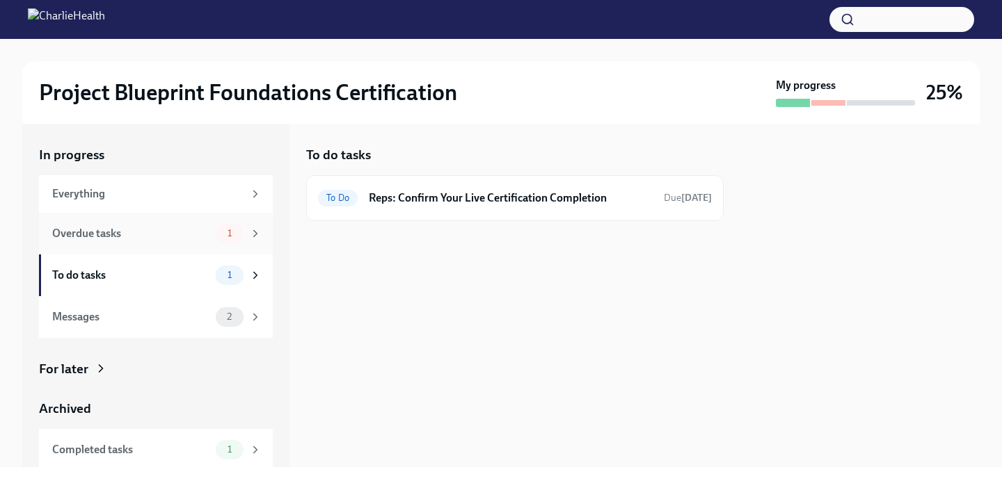
click at [194, 236] on div "Overdue tasks" at bounding box center [131, 233] width 158 height 15
click at [387, 200] on h6 "Reps: Complete Your Pre-Work Account Tiering" at bounding box center [516, 198] width 272 height 15
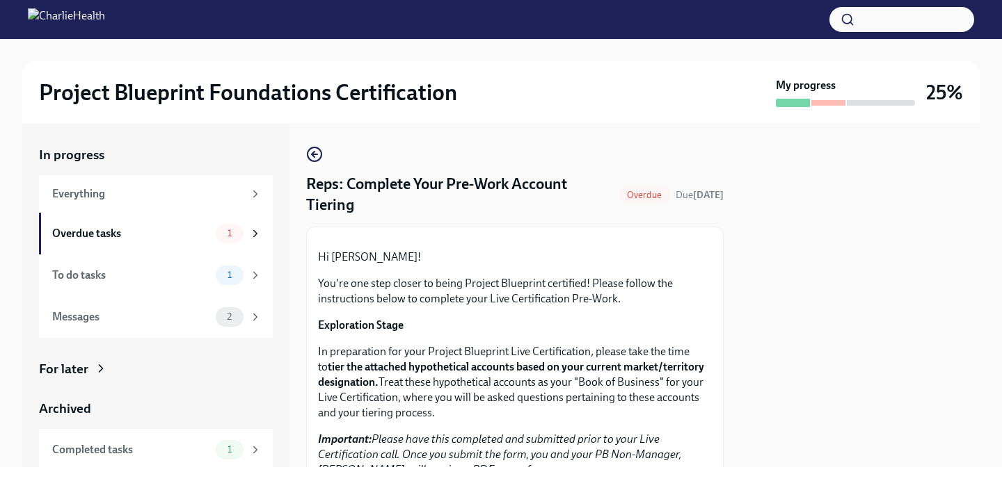
scroll to position [444, 0]
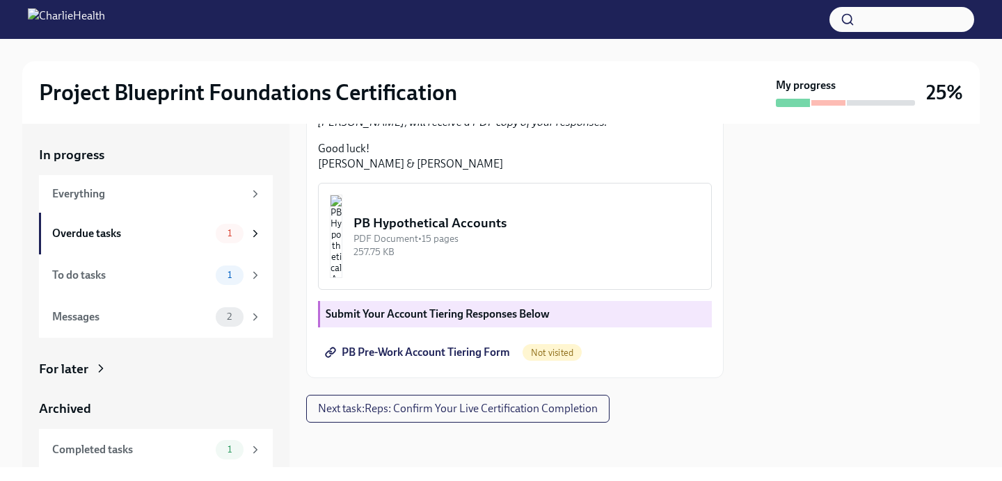
click at [401, 357] on span "PB Pre-Work Account Tiering Form" at bounding box center [419, 353] width 182 height 14
click at [342, 238] on img "button" at bounding box center [336, 236] width 13 height 83
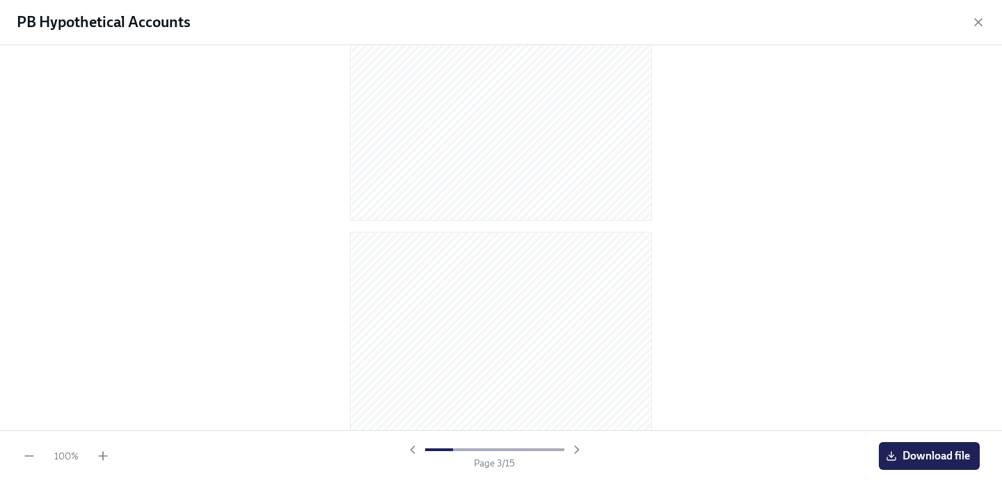
scroll to position [0, 0]
click at [657, 207] on div at bounding box center [501, 162] width 319 height 213
click at [739, 144] on div at bounding box center [501, 237] width 1002 height 385
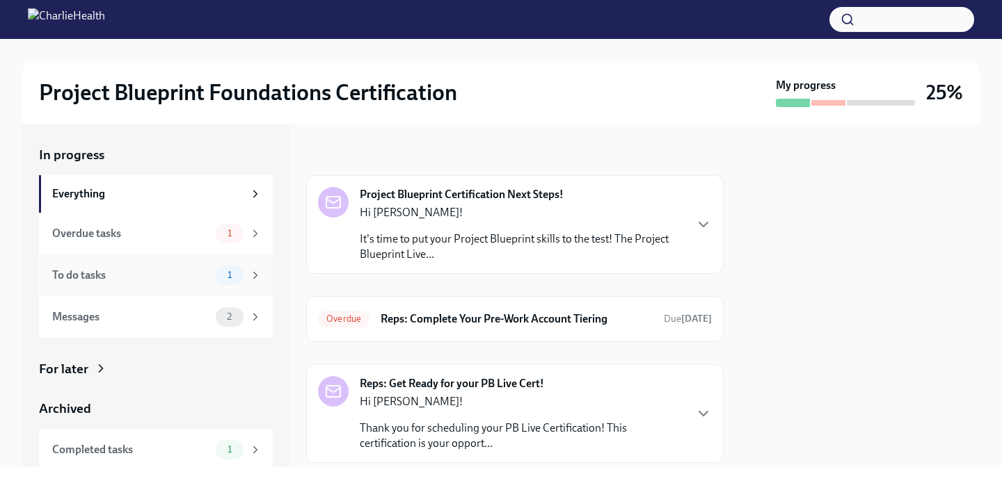
click at [238, 262] on div "To do tasks 1" at bounding box center [156, 276] width 234 height 42
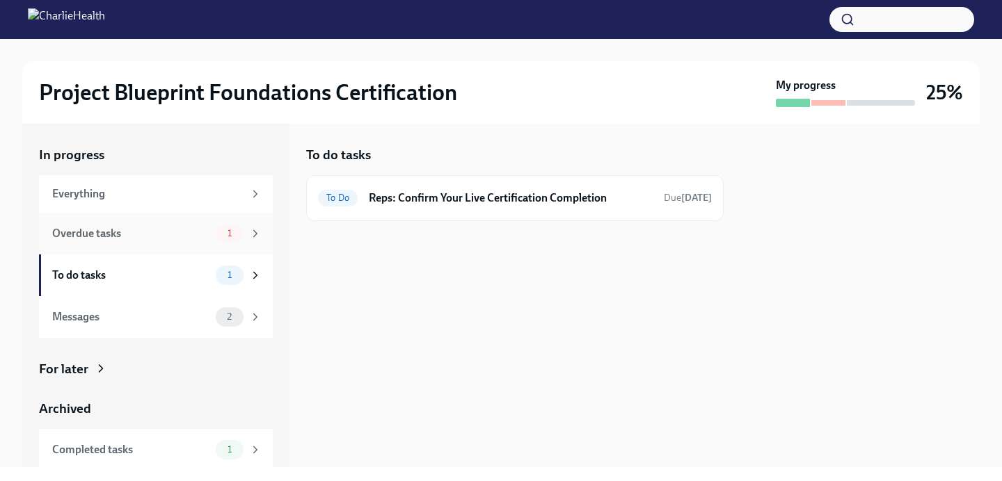
click at [227, 243] on div "Overdue tasks 1" at bounding box center [156, 234] width 234 height 42
click at [501, 191] on h6 "Reps: Complete Your Pre-Work Account Tiering" at bounding box center [516, 198] width 272 height 15
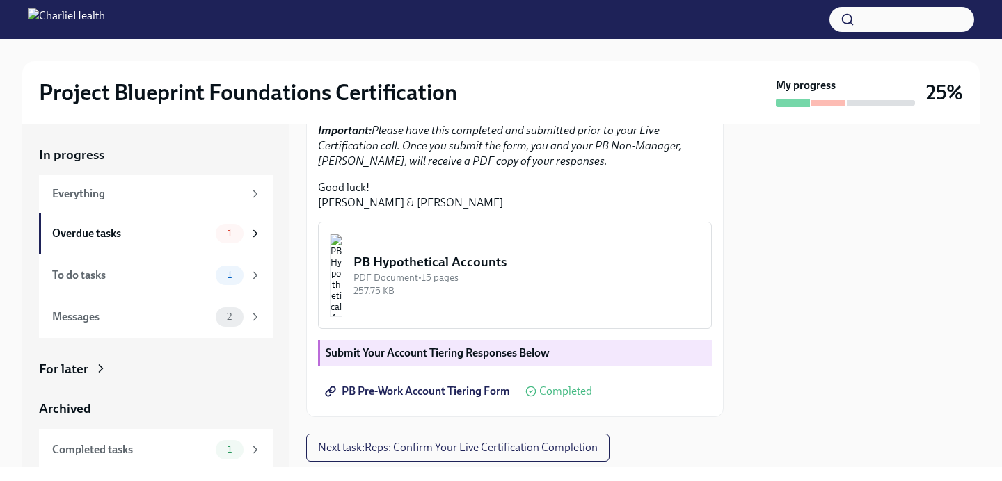
scroll to position [444, 0]
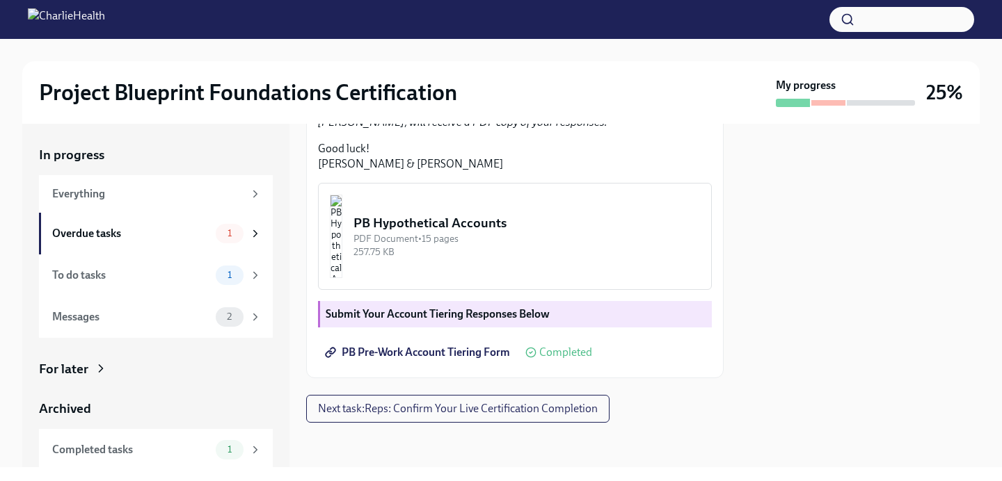
click at [437, 351] on span "PB Pre-Work Account Tiering Form" at bounding box center [419, 353] width 182 height 14
